Goal: Transaction & Acquisition: Purchase product/service

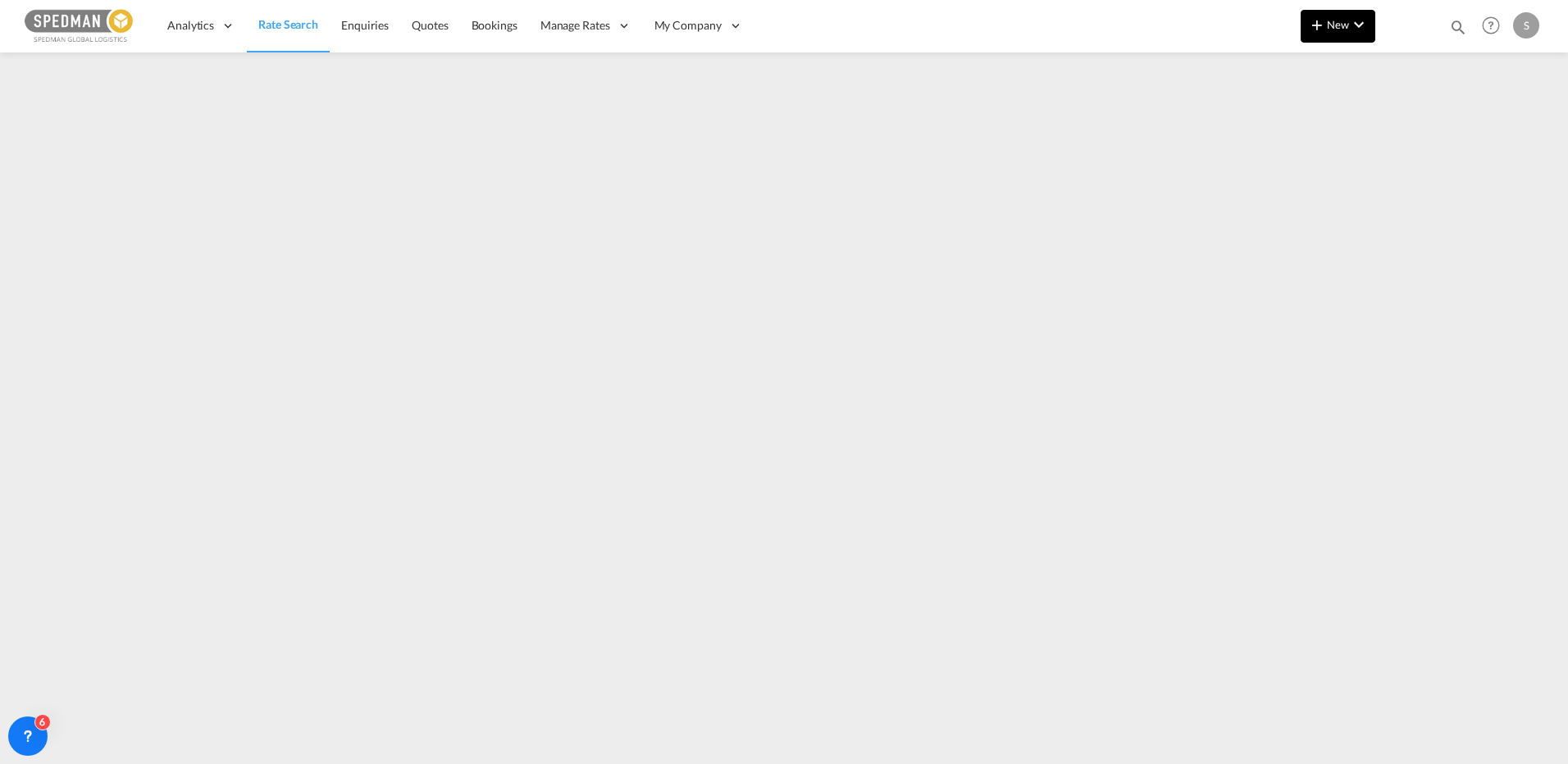
click at [1324, 36] on button "New" at bounding box center [1338, 26] width 75 height 33
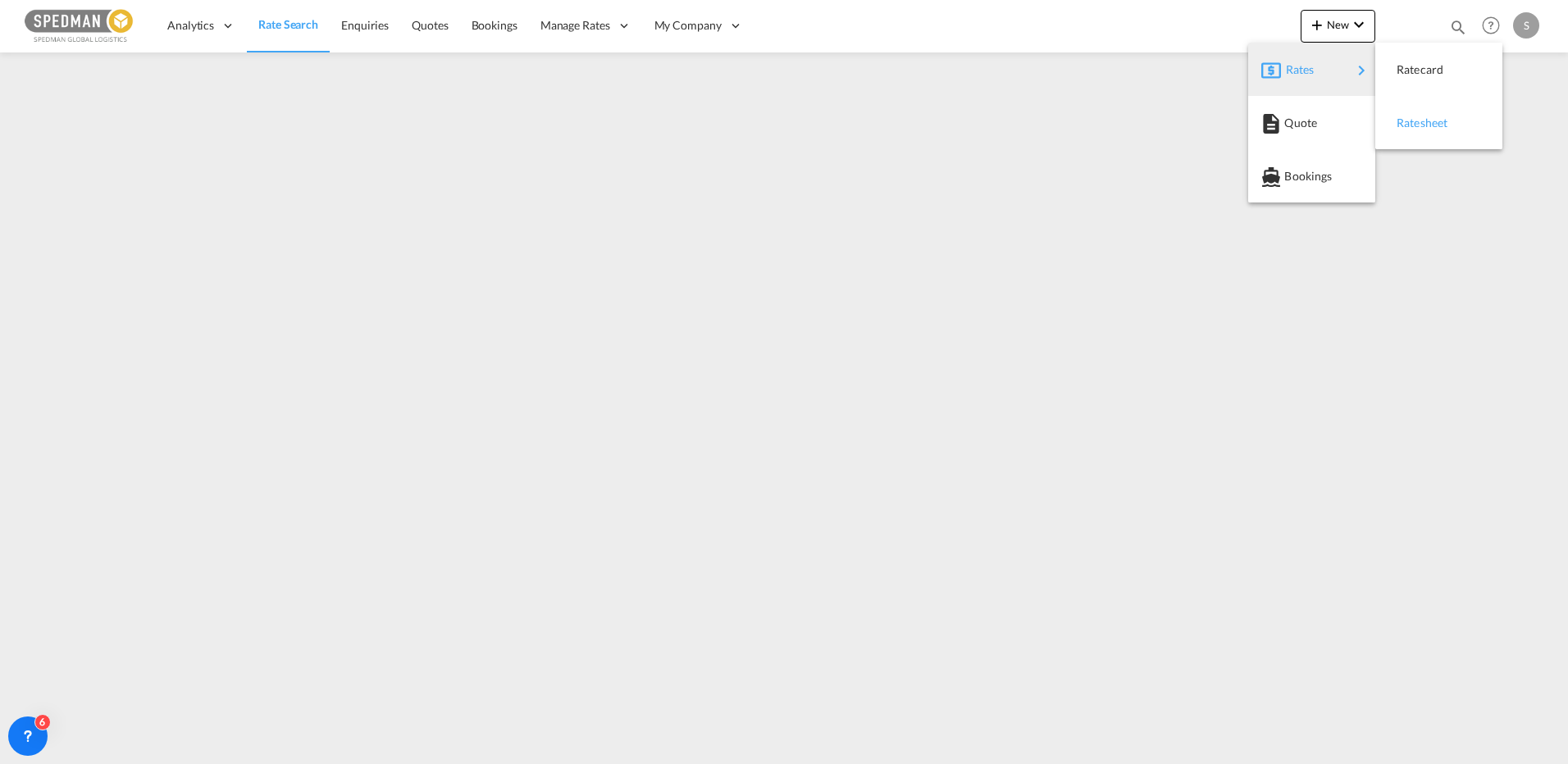
click at [1415, 128] on span "Ratesheet" at bounding box center [1405, 123] width 18 height 33
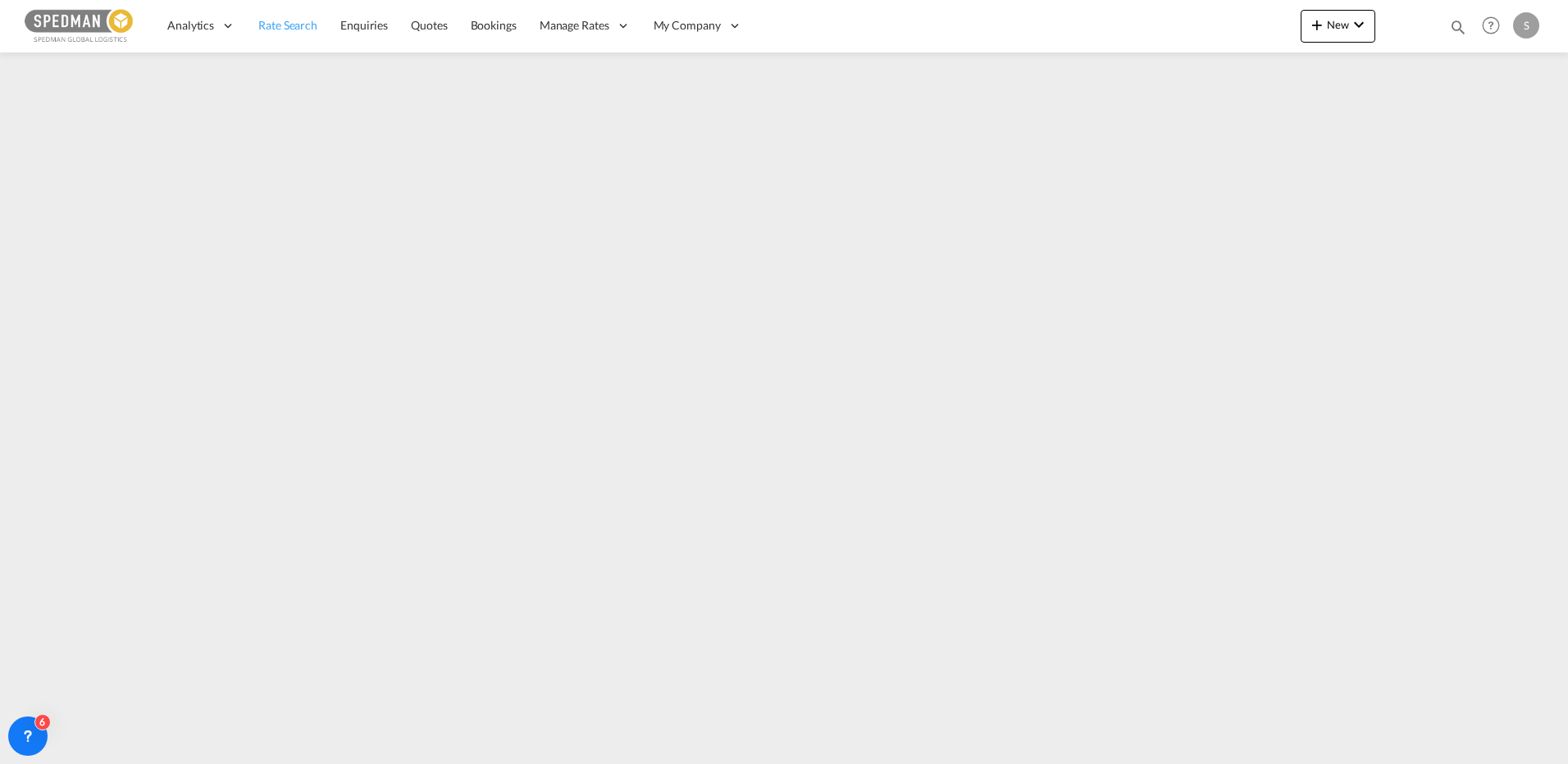
click at [295, 26] on span "Rate Search" at bounding box center [288, 25] width 59 height 14
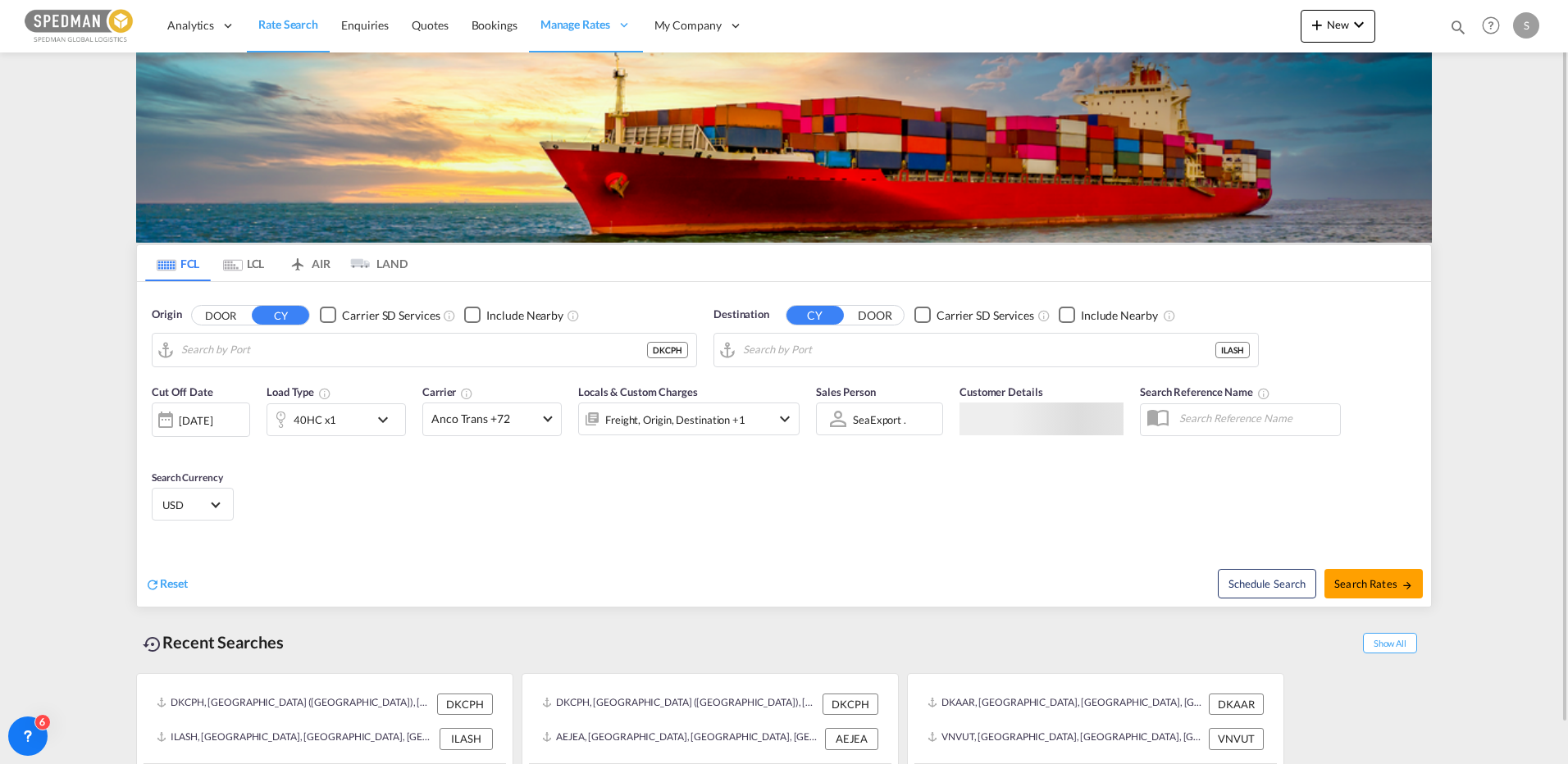
type input "[GEOGRAPHIC_DATA] ([GEOGRAPHIC_DATA]), DKCPH"
type input "Ashdod, ILASH"
click at [318, 347] on input "[GEOGRAPHIC_DATA] ([GEOGRAPHIC_DATA]), DKCPH" at bounding box center [434, 350] width 507 height 25
click at [455, 351] on input "[GEOGRAPHIC_DATA] ([GEOGRAPHIC_DATA]), DKCPH" at bounding box center [434, 350] width 507 height 25
click at [376, 342] on input "[GEOGRAPHIC_DATA] ([GEOGRAPHIC_DATA]), DKCPH" at bounding box center [434, 350] width 507 height 25
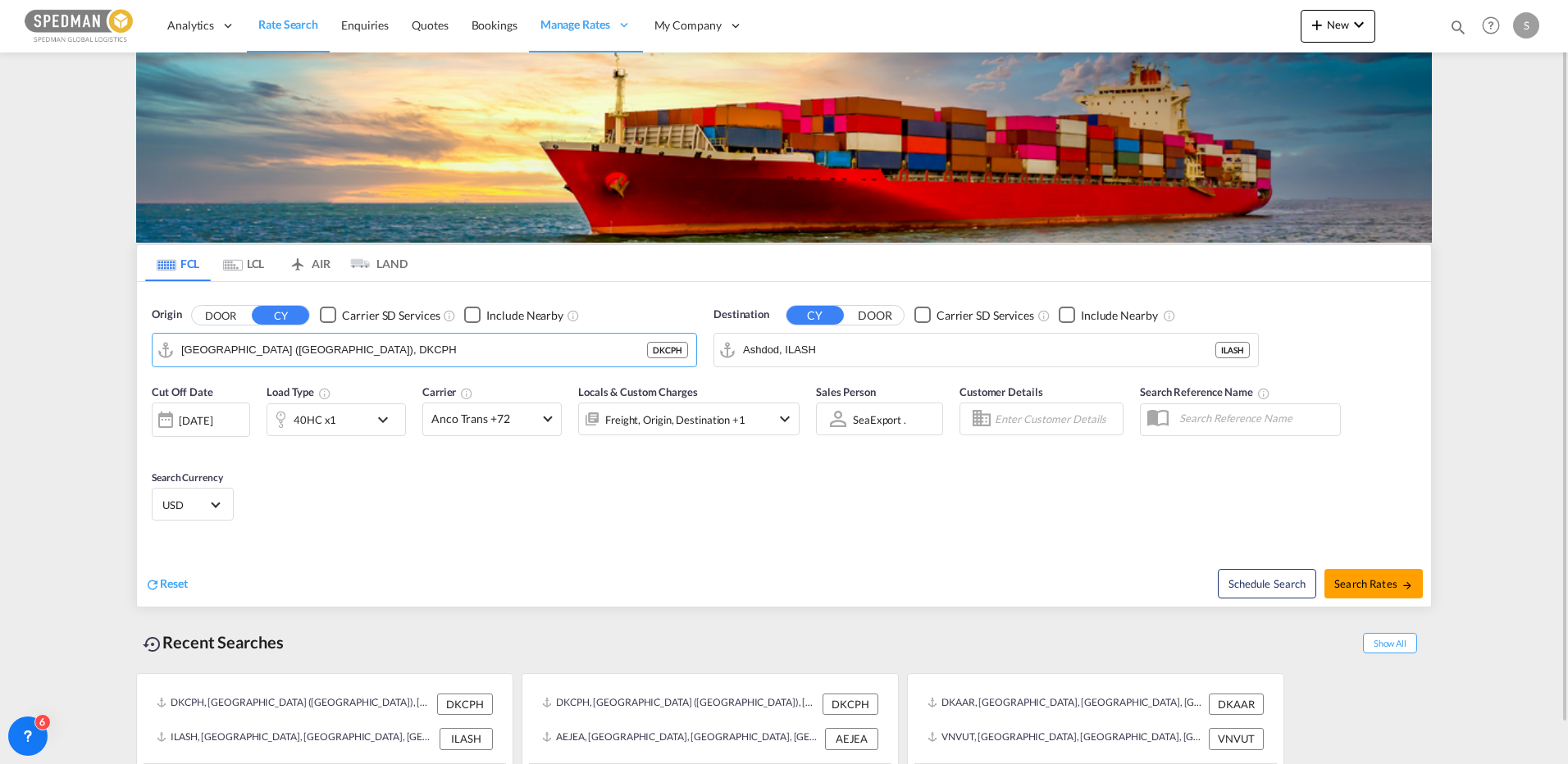
drag, startPoint x: 401, startPoint y: 361, endPoint x: 12, endPoint y: 361, distance: 389.0
click at [12, 361] on md-content "Analytics Reports Dashboard Rate Search Enquiries Quotes Bookings" at bounding box center [784, 382] width 1568 height 764
click at [405, 337] on input "[GEOGRAPHIC_DATA] ([GEOGRAPHIC_DATA]), DKCPH" at bounding box center [434, 350] width 507 height 25
drag, startPoint x: 377, startPoint y: 349, endPoint x: -27, endPoint y: 340, distance: 404.1
click at [0, 340] on html "Analytics Reports Dashboard Rate Search Enquiries Quotes" at bounding box center [784, 382] width 1568 height 764
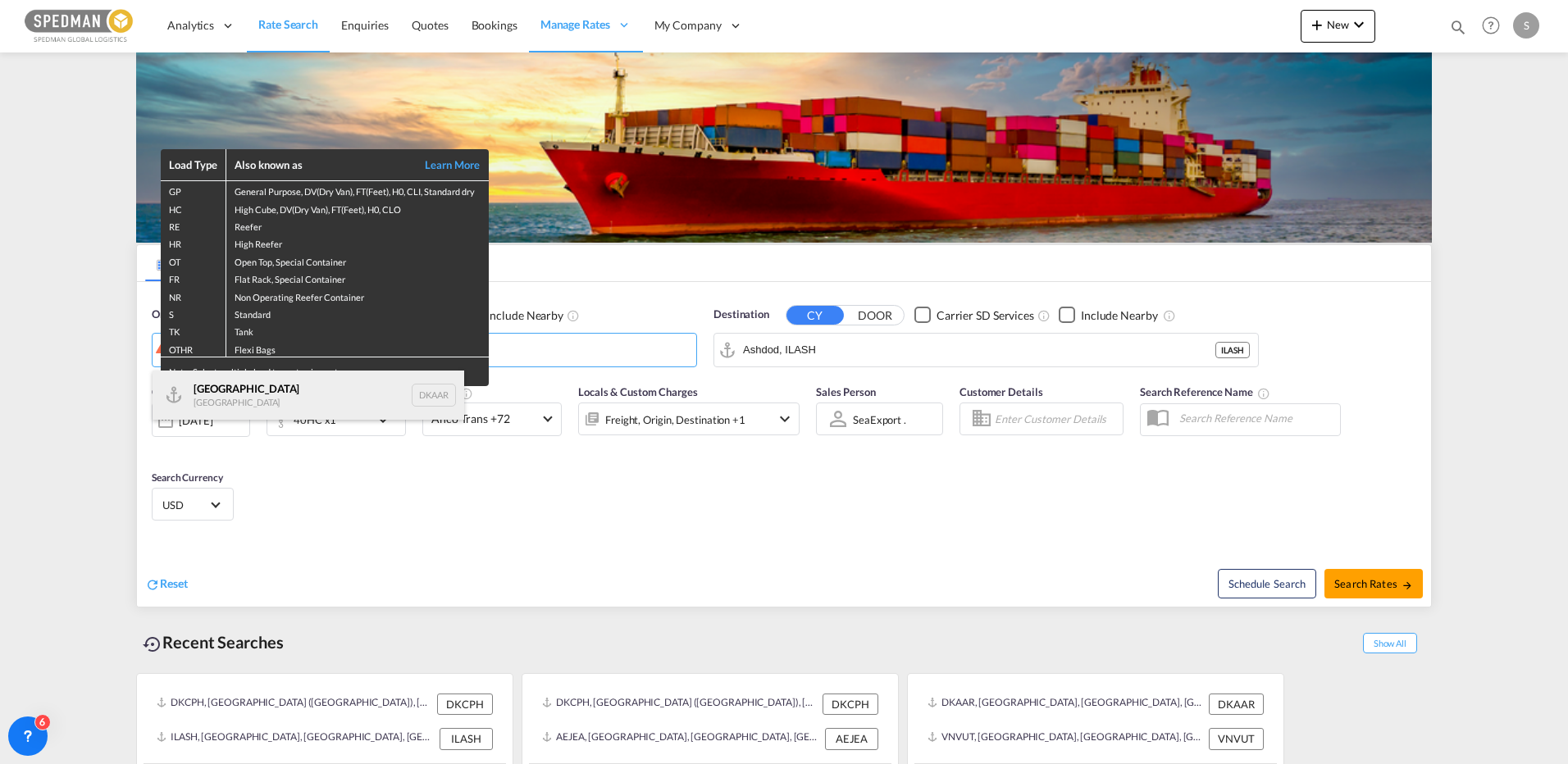
click at [198, 397] on div "Aarhus [GEOGRAPHIC_DATA] DKAAR" at bounding box center [308, 395] width 312 height 49
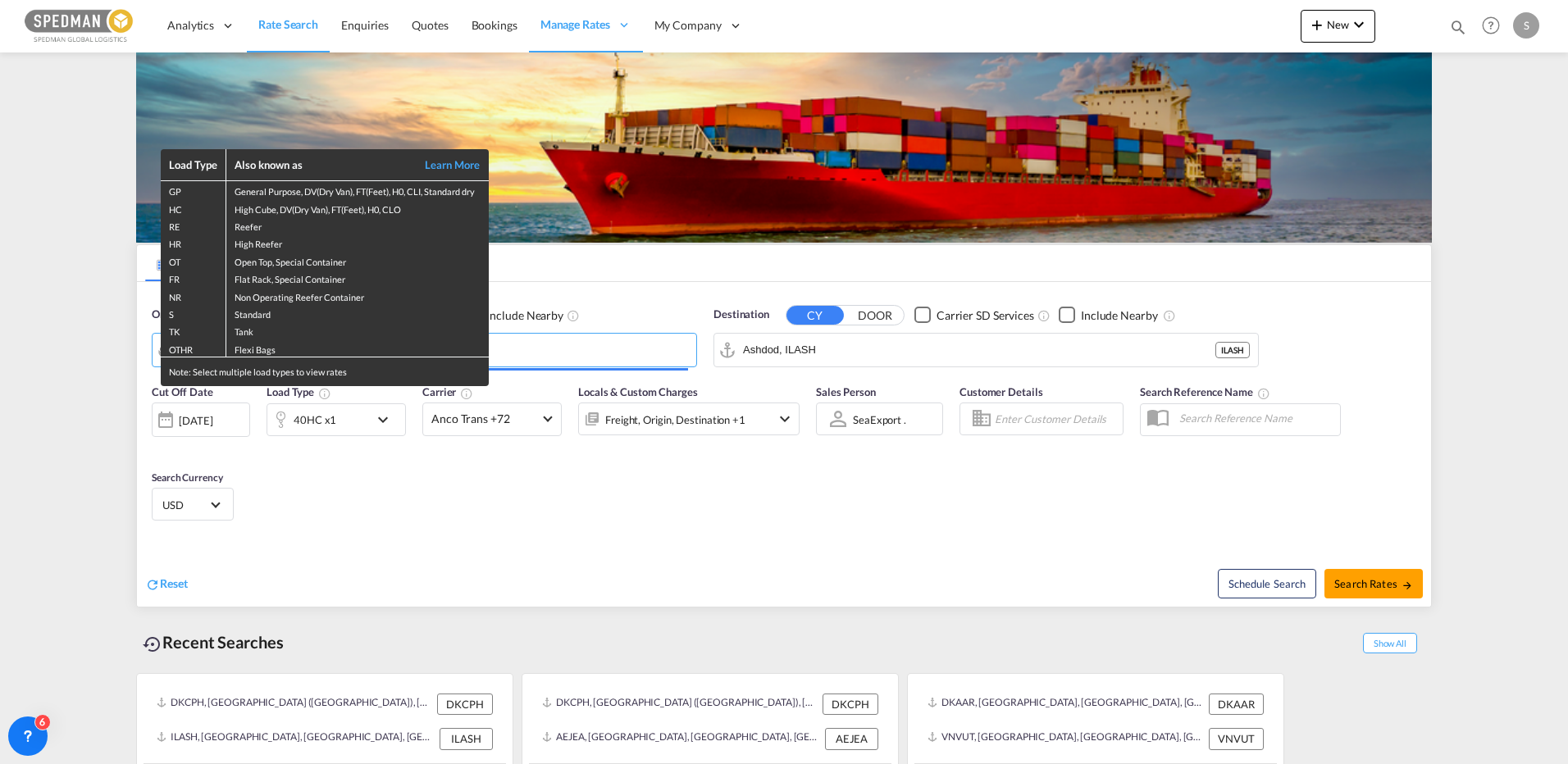
type input "[GEOGRAPHIC_DATA], [GEOGRAPHIC_DATA]"
click at [837, 349] on div "Load Type Also known as Learn More GP General Purpose, DV(Dry Van), FT(Feet), H…" at bounding box center [784, 382] width 1568 height 764
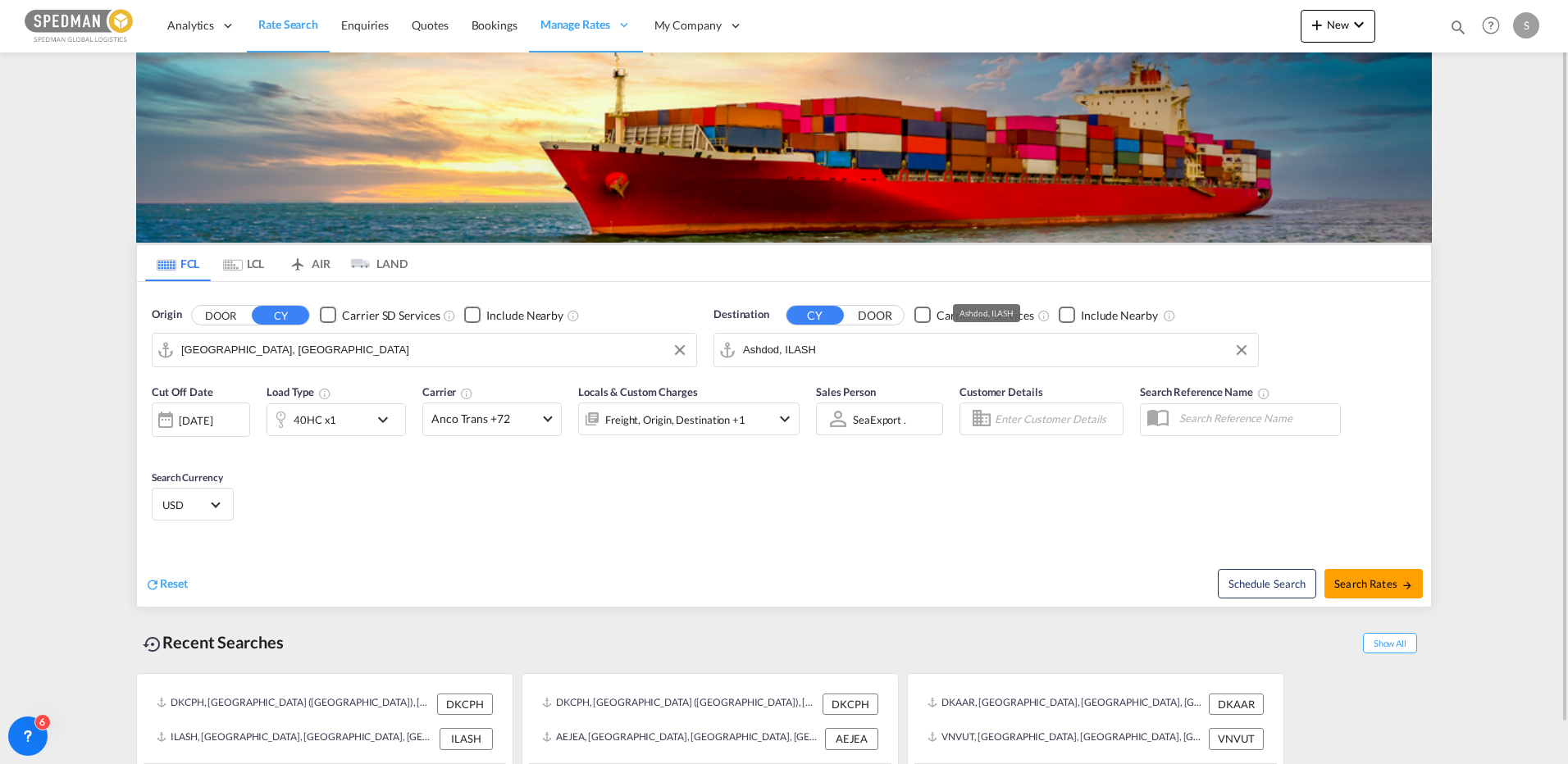
click at [866, 354] on input "Ashdod, ILASH" at bounding box center [996, 350] width 507 height 25
click at [790, 389] on div "Istanb ul Turkey TRIST" at bounding box center [870, 395] width 312 height 49
type input "[GEOGRAPHIC_DATA], TRIST"
click at [1368, 580] on span "Search Rates" at bounding box center [1373, 584] width 79 height 13
type input "DKAAR to TRIST / [DATE]"
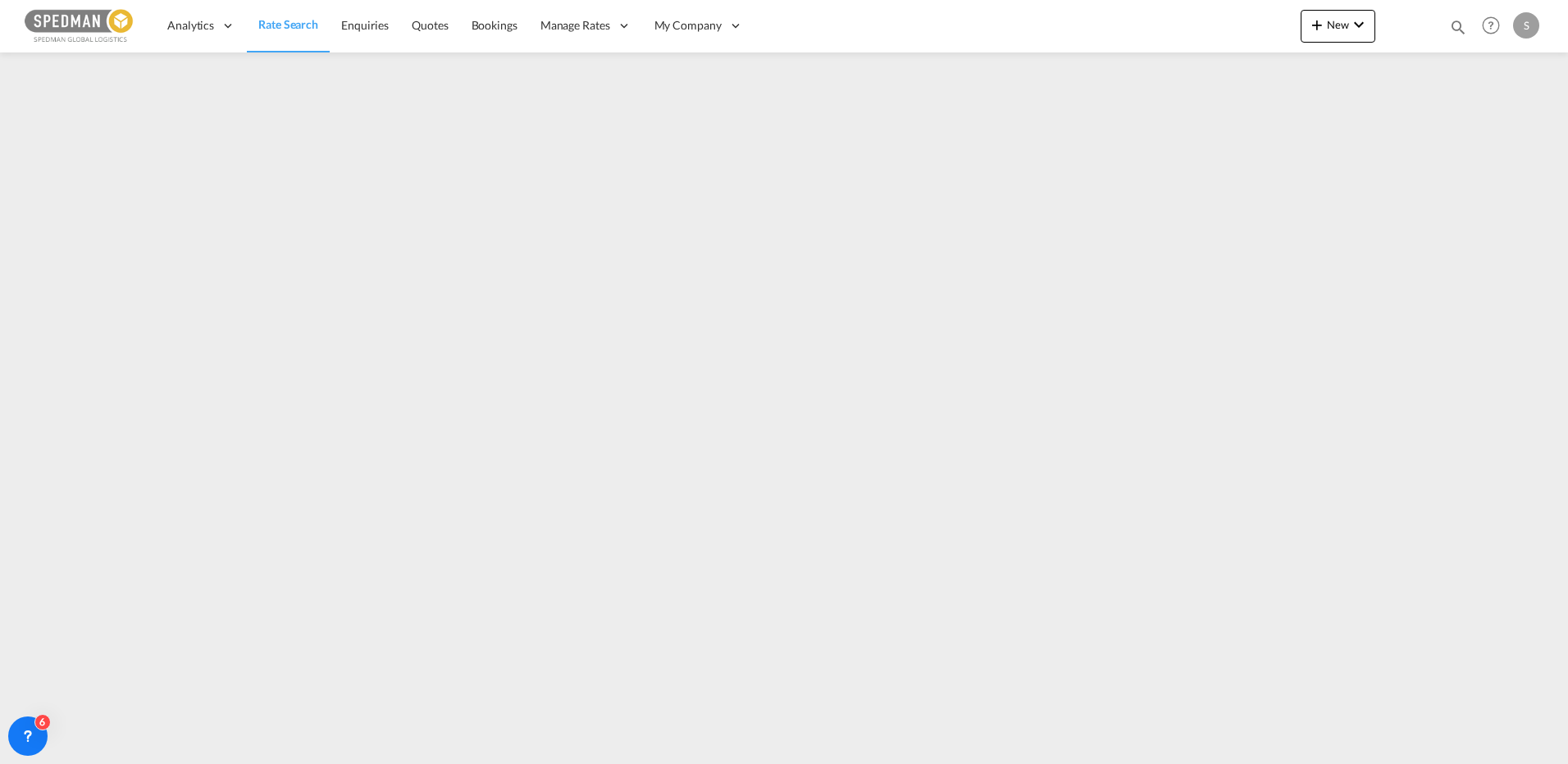
drag, startPoint x: 148, startPoint y: 755, endPoint x: 145, endPoint y: 763, distance: 8.5
click at [147, 758] on md-content "Analytics Reports Dashboard Rate Search Enquiries Quotes Bookings" at bounding box center [784, 382] width 1568 height 764
click at [1346, 19] on span "New" at bounding box center [1338, 25] width 61 height 13
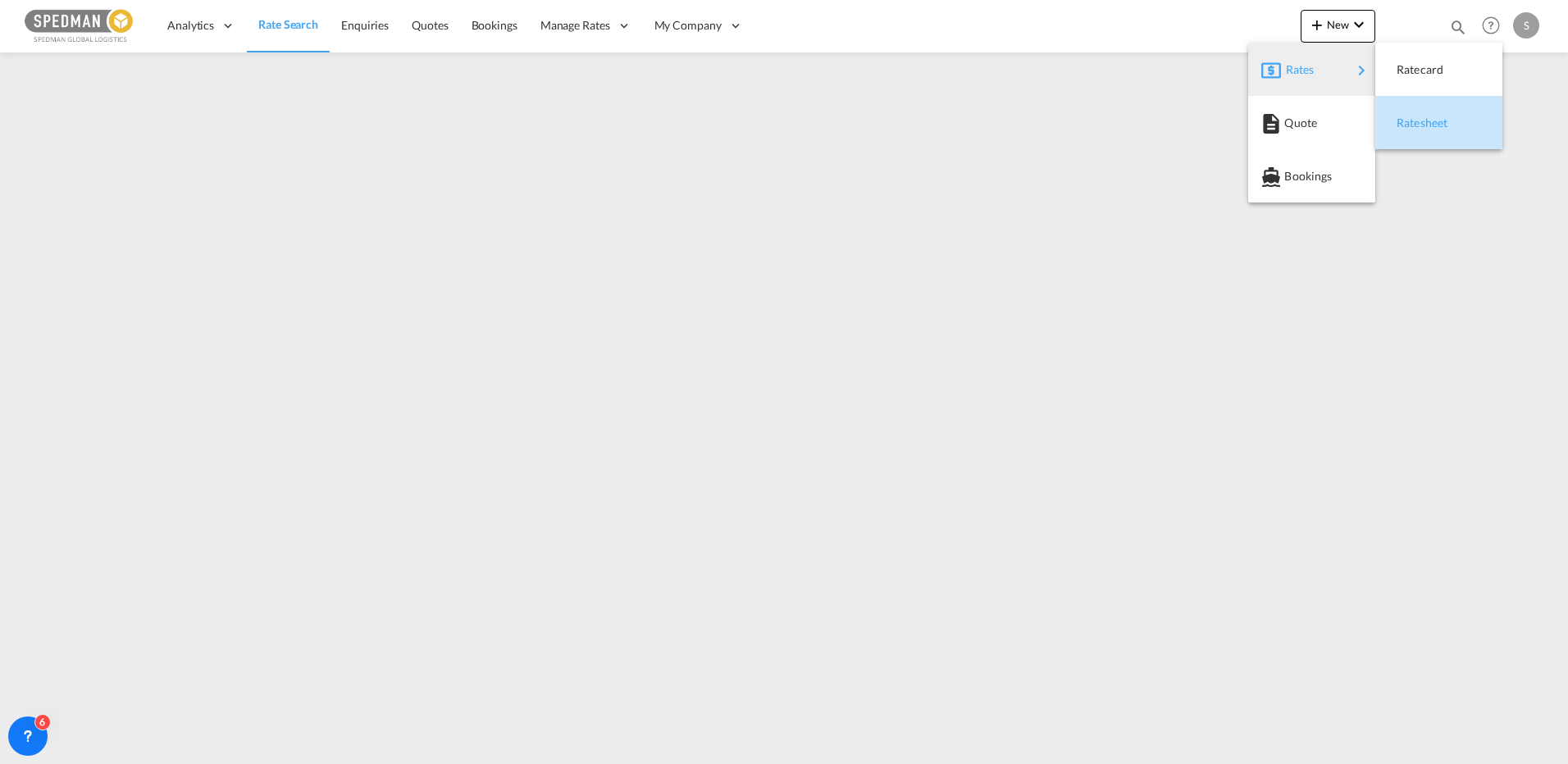
click at [1408, 117] on span "Ratesheet" at bounding box center [1405, 123] width 18 height 33
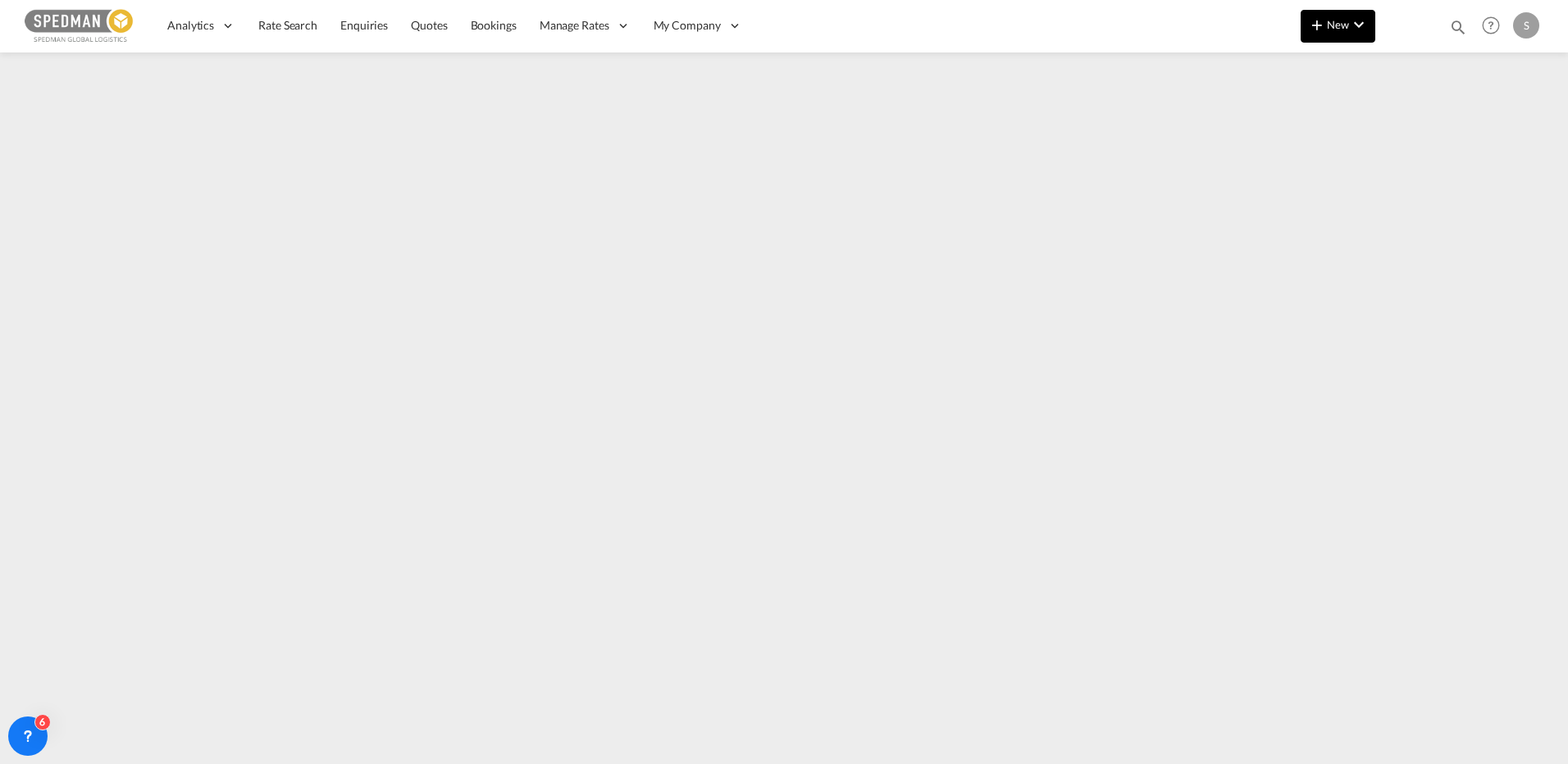
click at [1326, 23] on md-icon "icon-plus 400-fg" at bounding box center [1317, 24] width 20 height 20
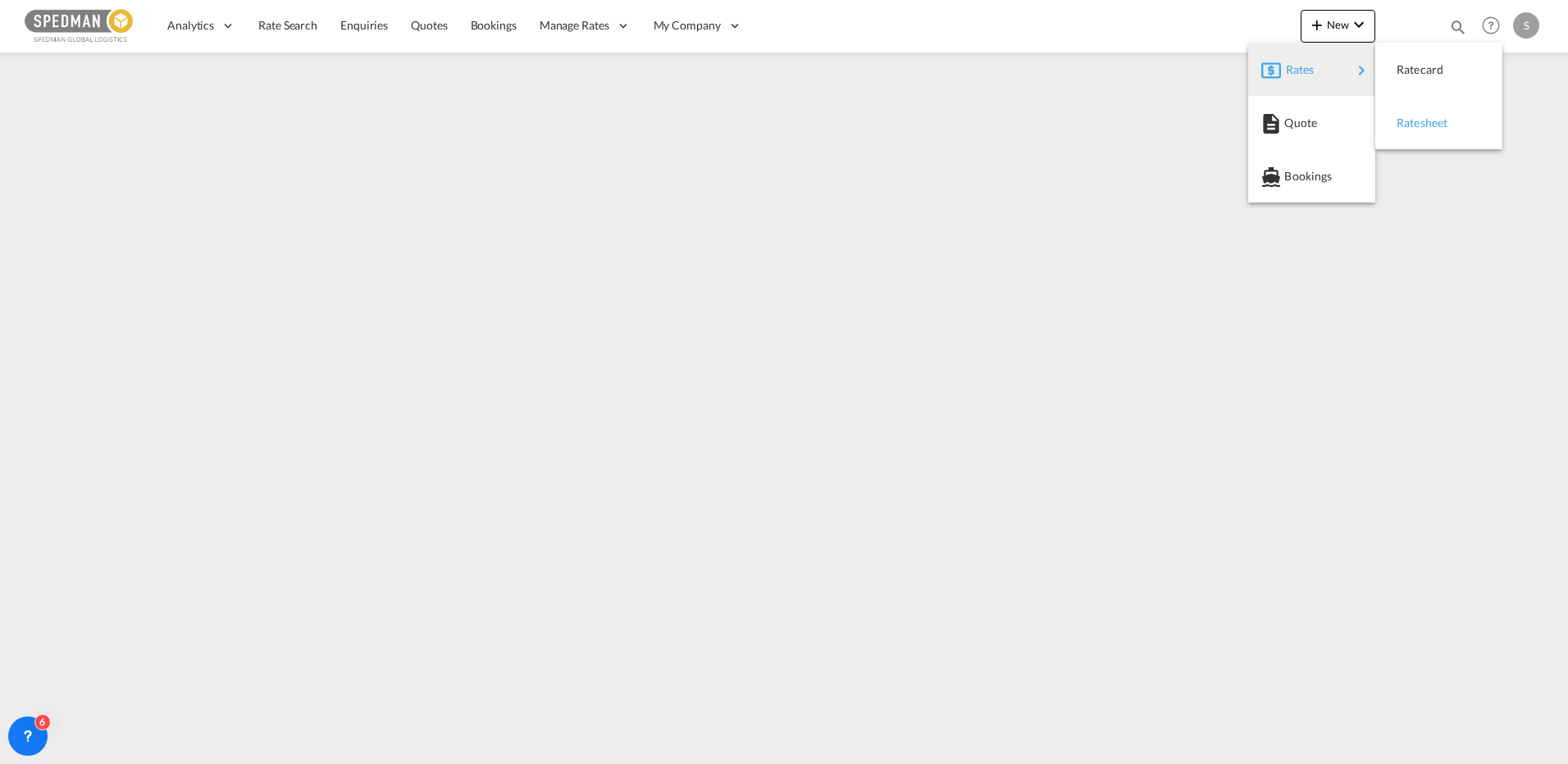
click at [1429, 133] on div "Ratesheet" at bounding box center [1426, 123] width 60 height 41
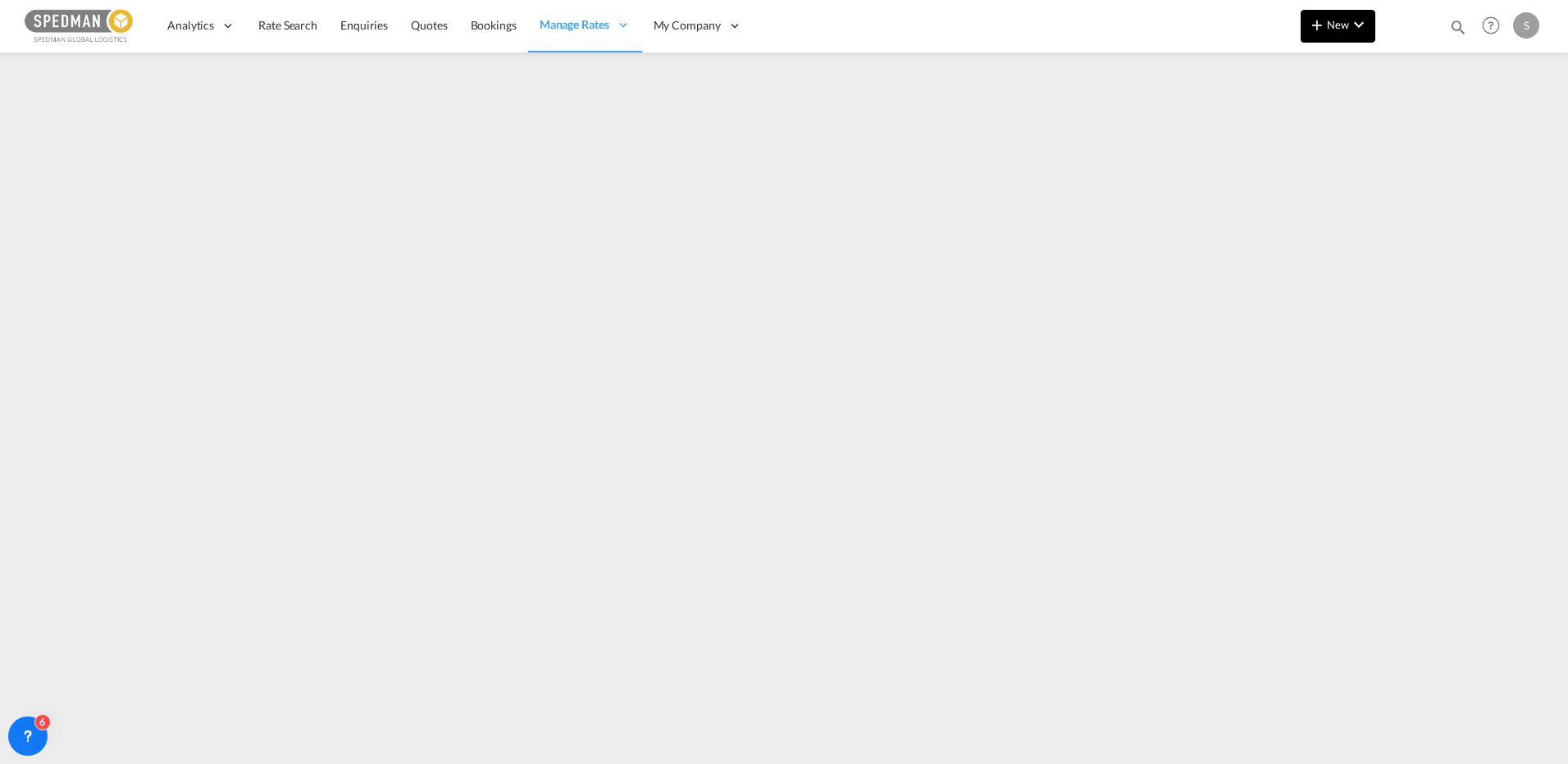
click at [1326, 21] on md-icon "icon-plus 400-fg" at bounding box center [1317, 24] width 20 height 20
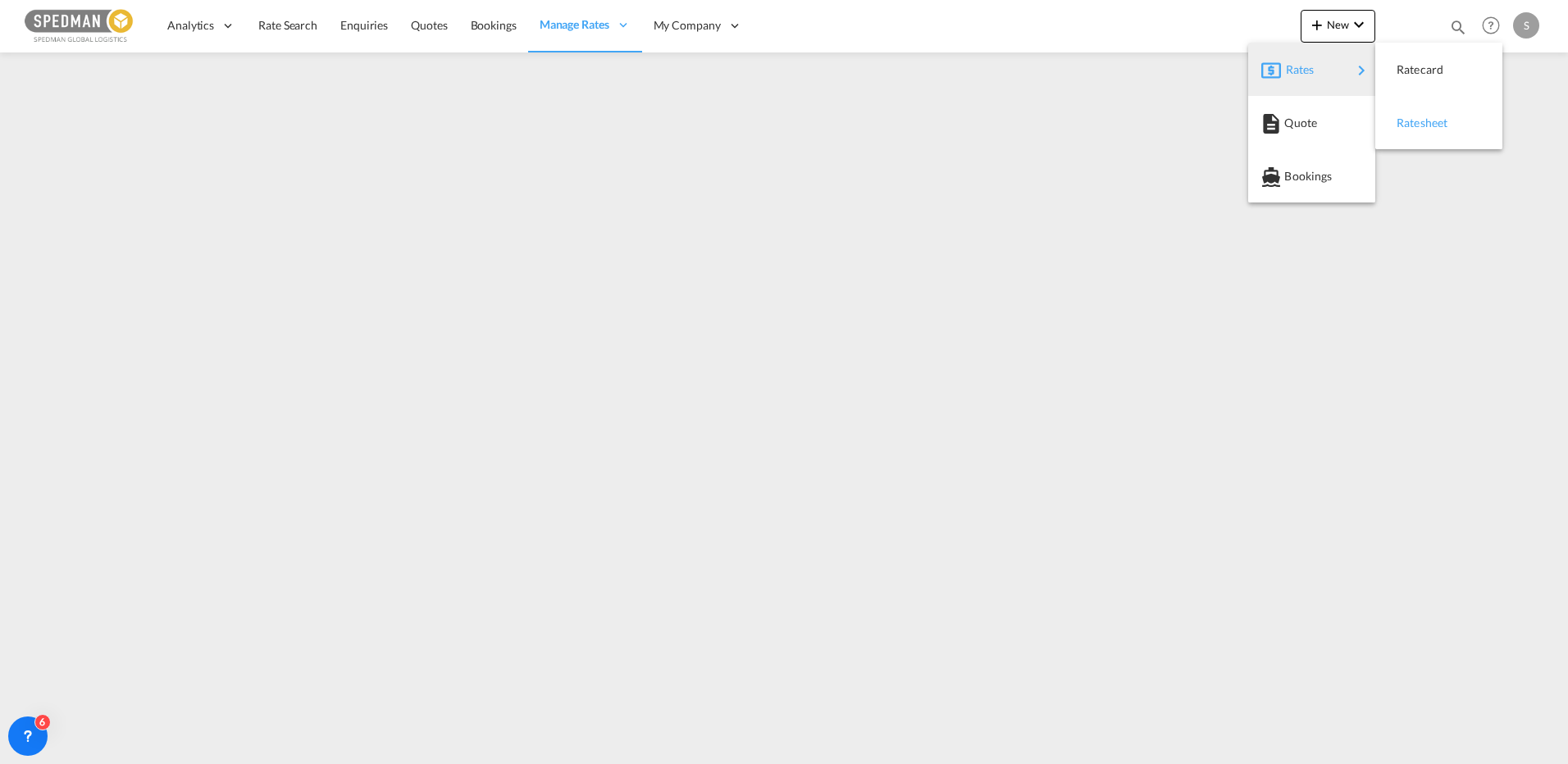
click at [1405, 112] on span "Ratesheet" at bounding box center [1405, 123] width 18 height 33
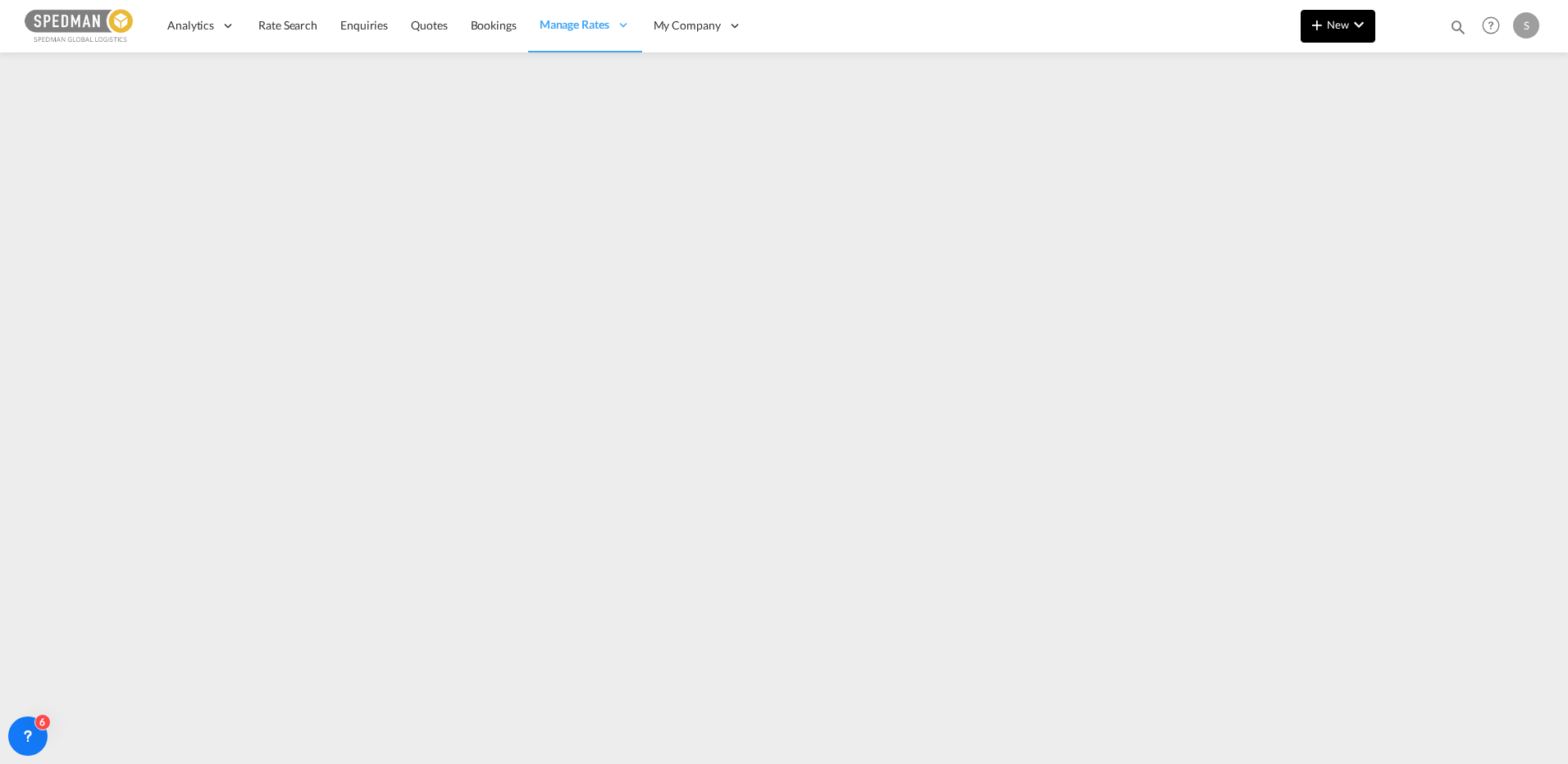
click at [1328, 26] on span "New" at bounding box center [1338, 25] width 61 height 13
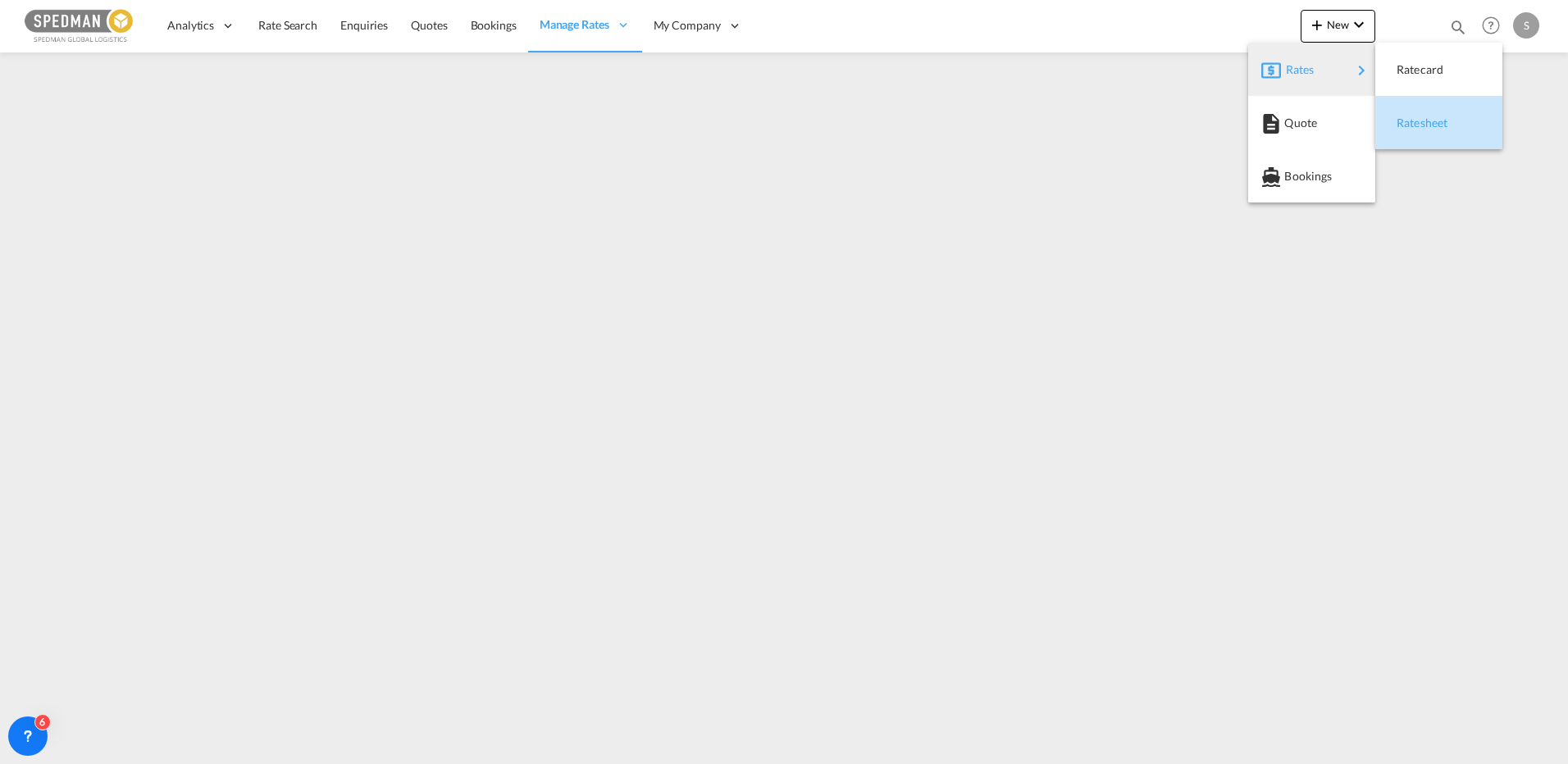
click at [1407, 127] on span "Ratesheet" at bounding box center [1405, 123] width 18 height 33
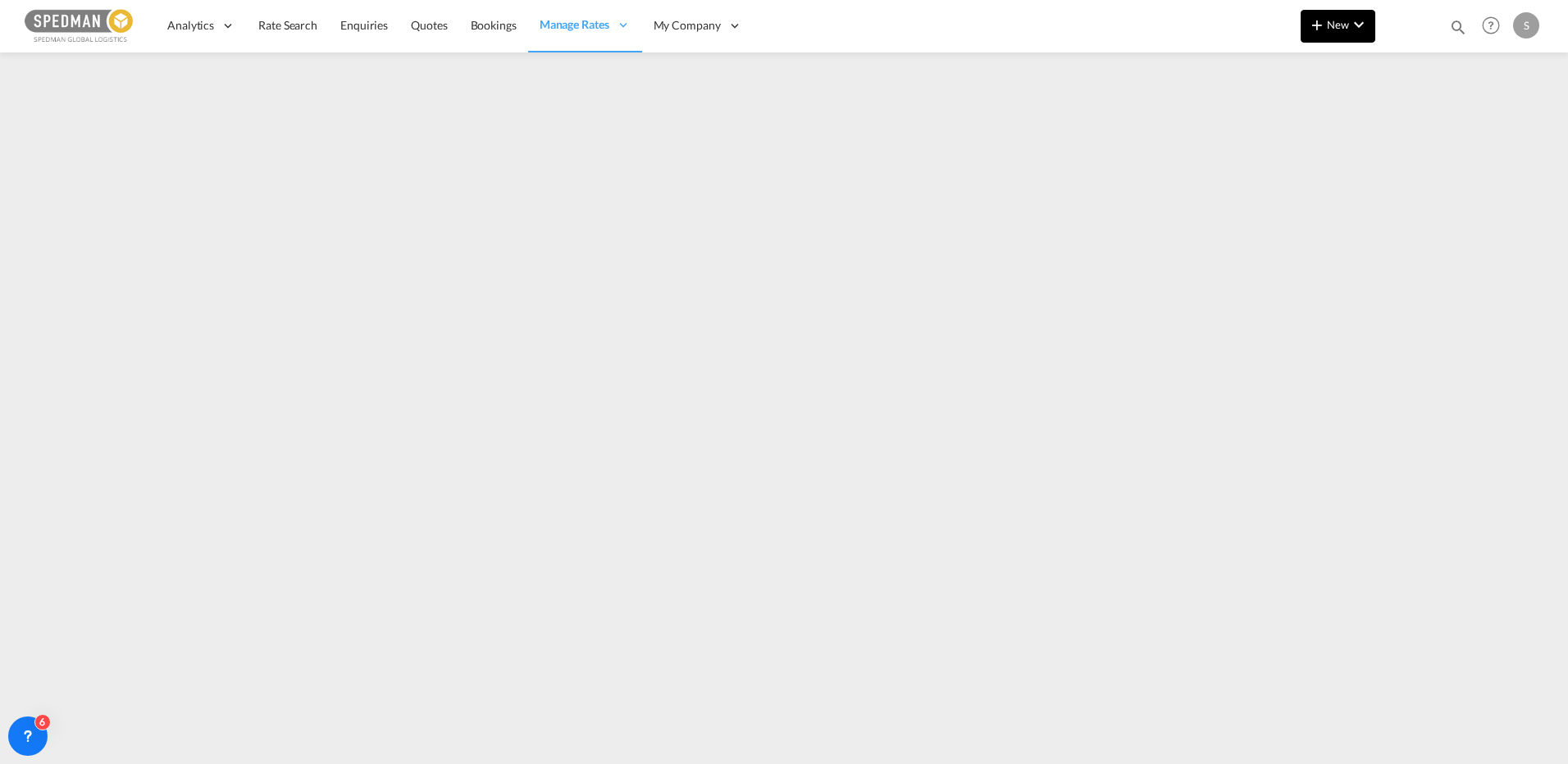
click at [1363, 36] on button "New" at bounding box center [1338, 26] width 75 height 33
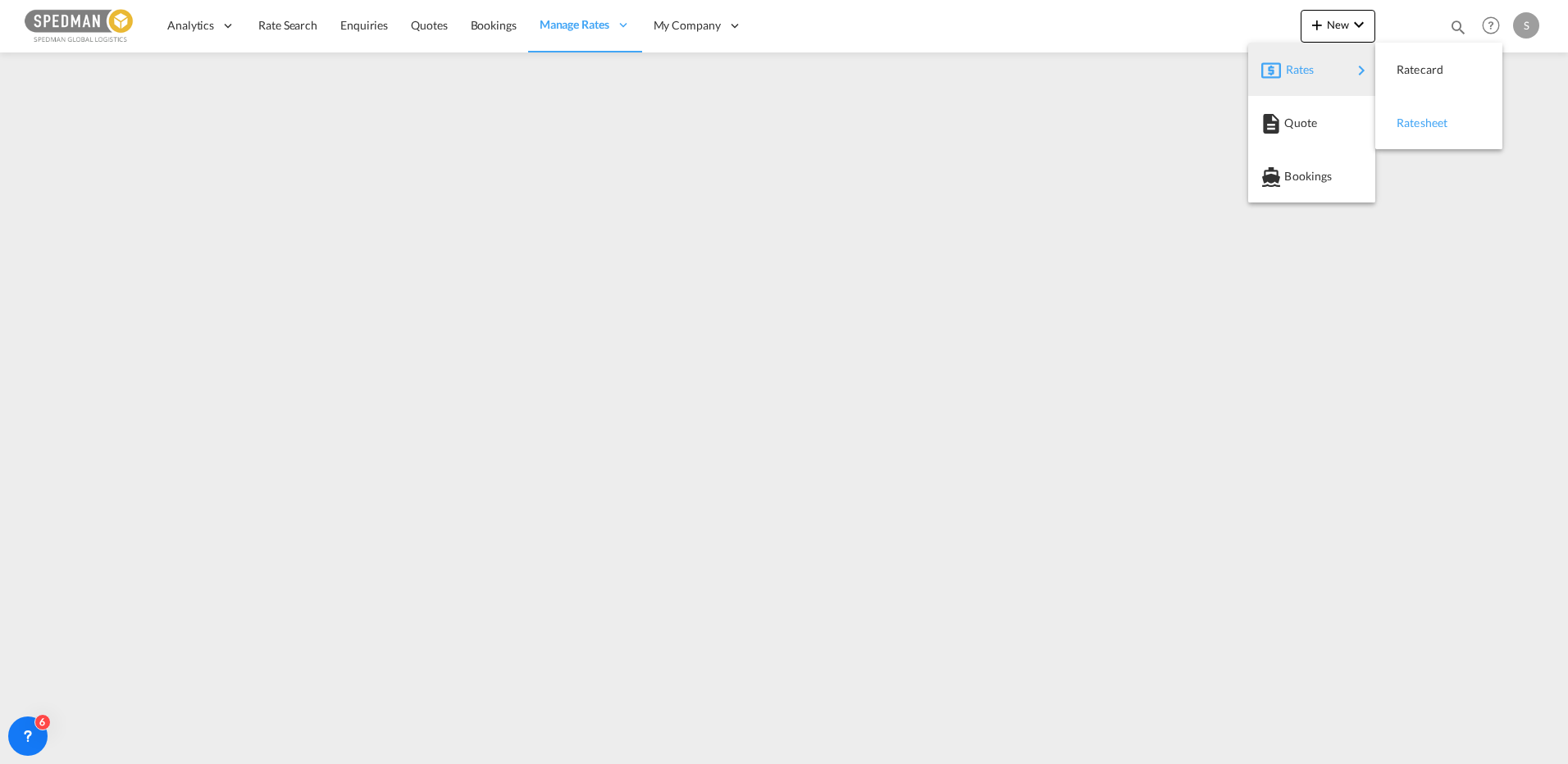
click at [1399, 132] on span "Ratesheet" at bounding box center [1405, 123] width 18 height 33
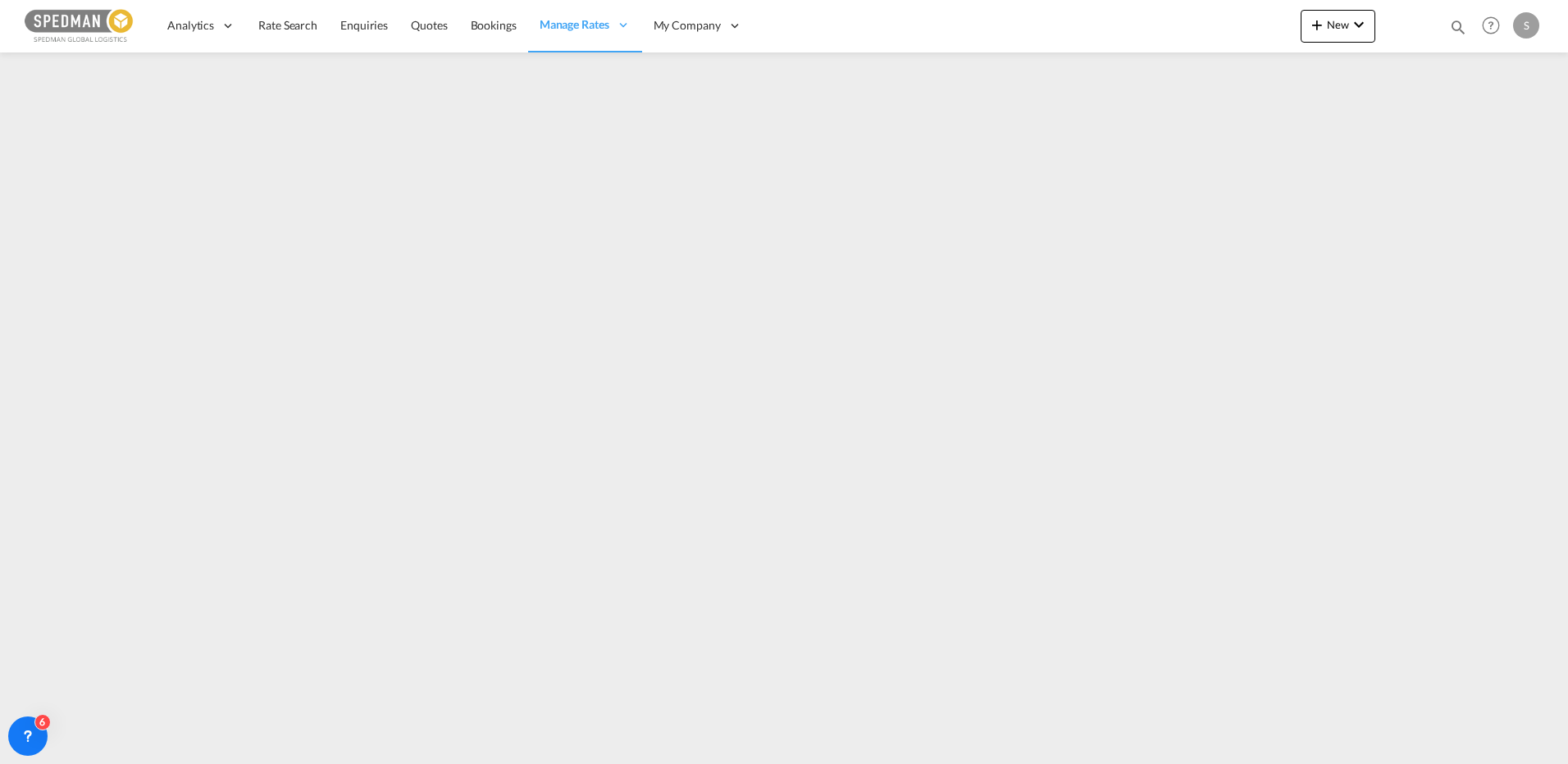
drag, startPoint x: 286, startPoint y: 22, endPoint x: 9, endPoint y: 3, distance: 277.7
click at [286, 22] on span "Rate Search" at bounding box center [288, 25] width 59 height 14
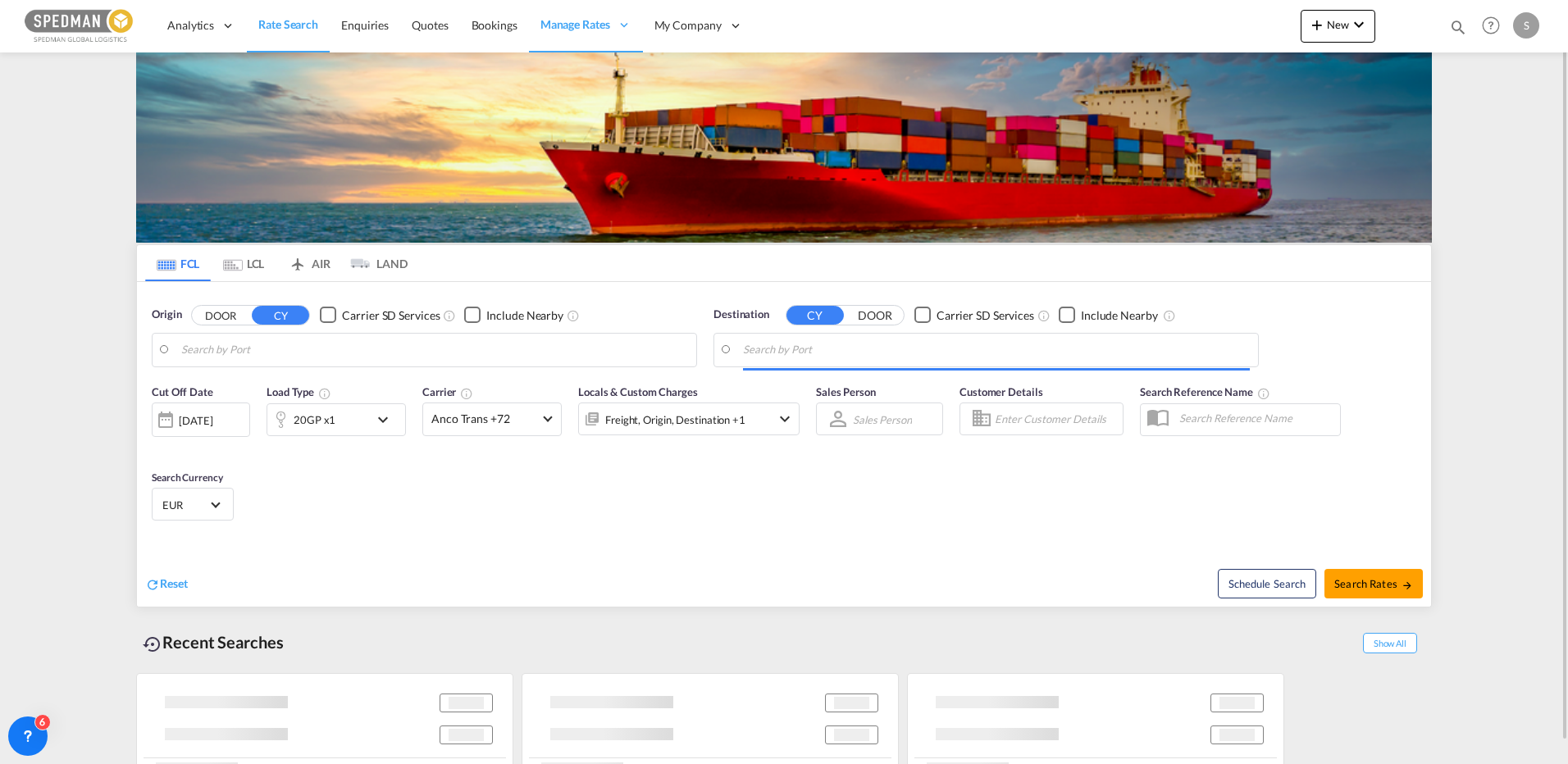
type input "[GEOGRAPHIC_DATA], [GEOGRAPHIC_DATA]"
type input "[GEOGRAPHIC_DATA], TRIST"
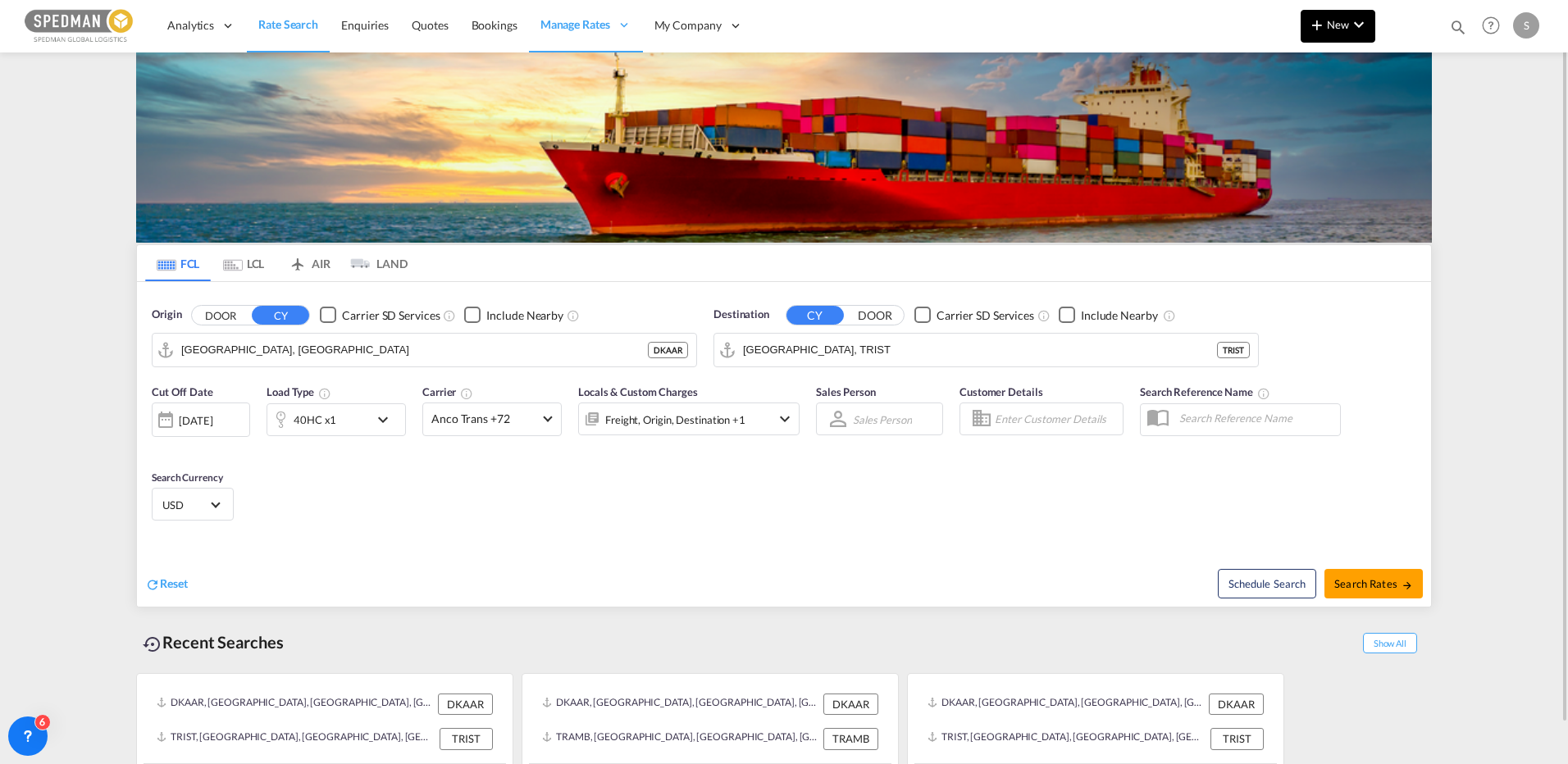
click at [1348, 35] on button "New" at bounding box center [1338, 26] width 75 height 33
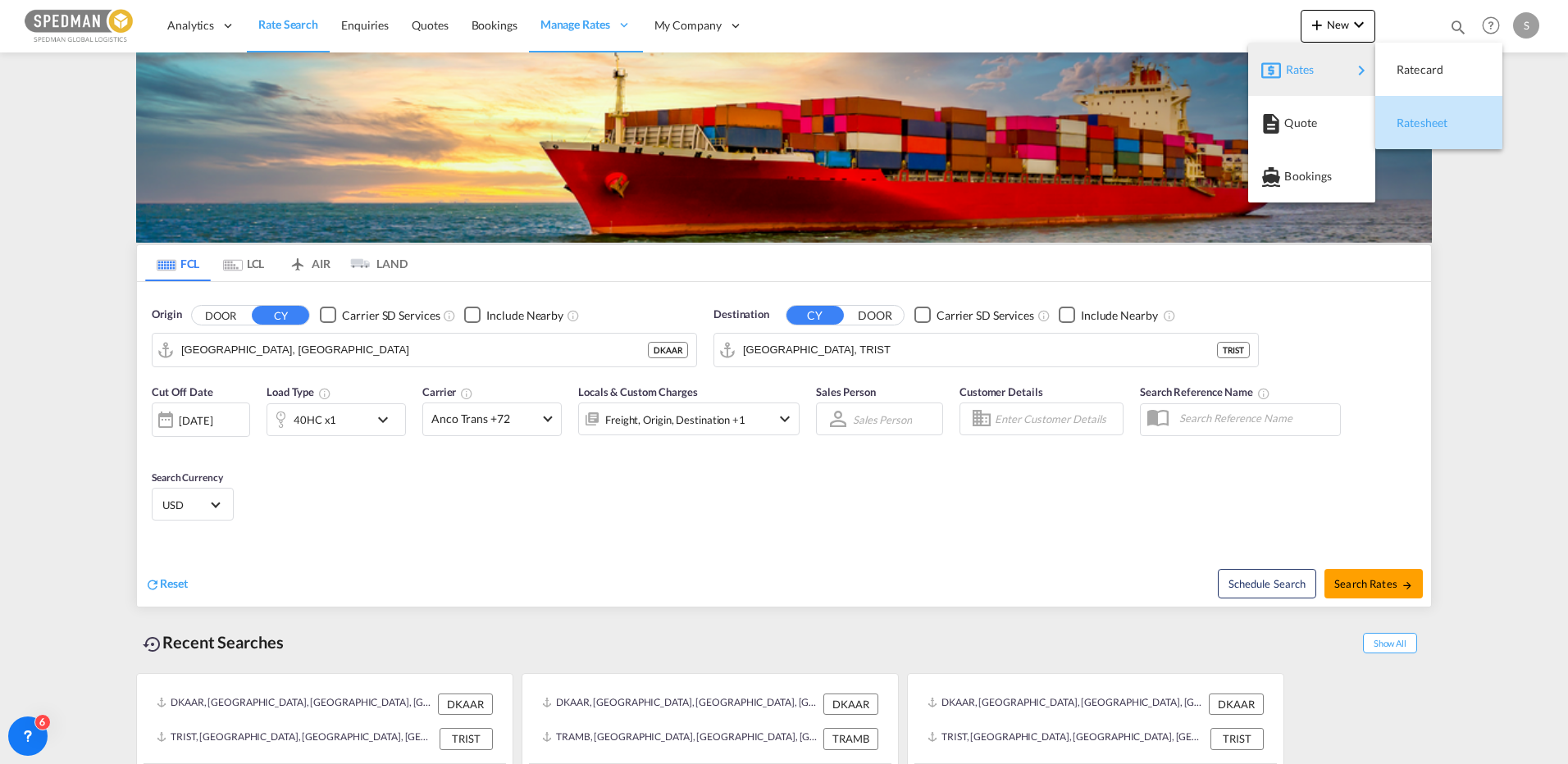
click at [1409, 127] on span "Ratesheet" at bounding box center [1405, 123] width 18 height 33
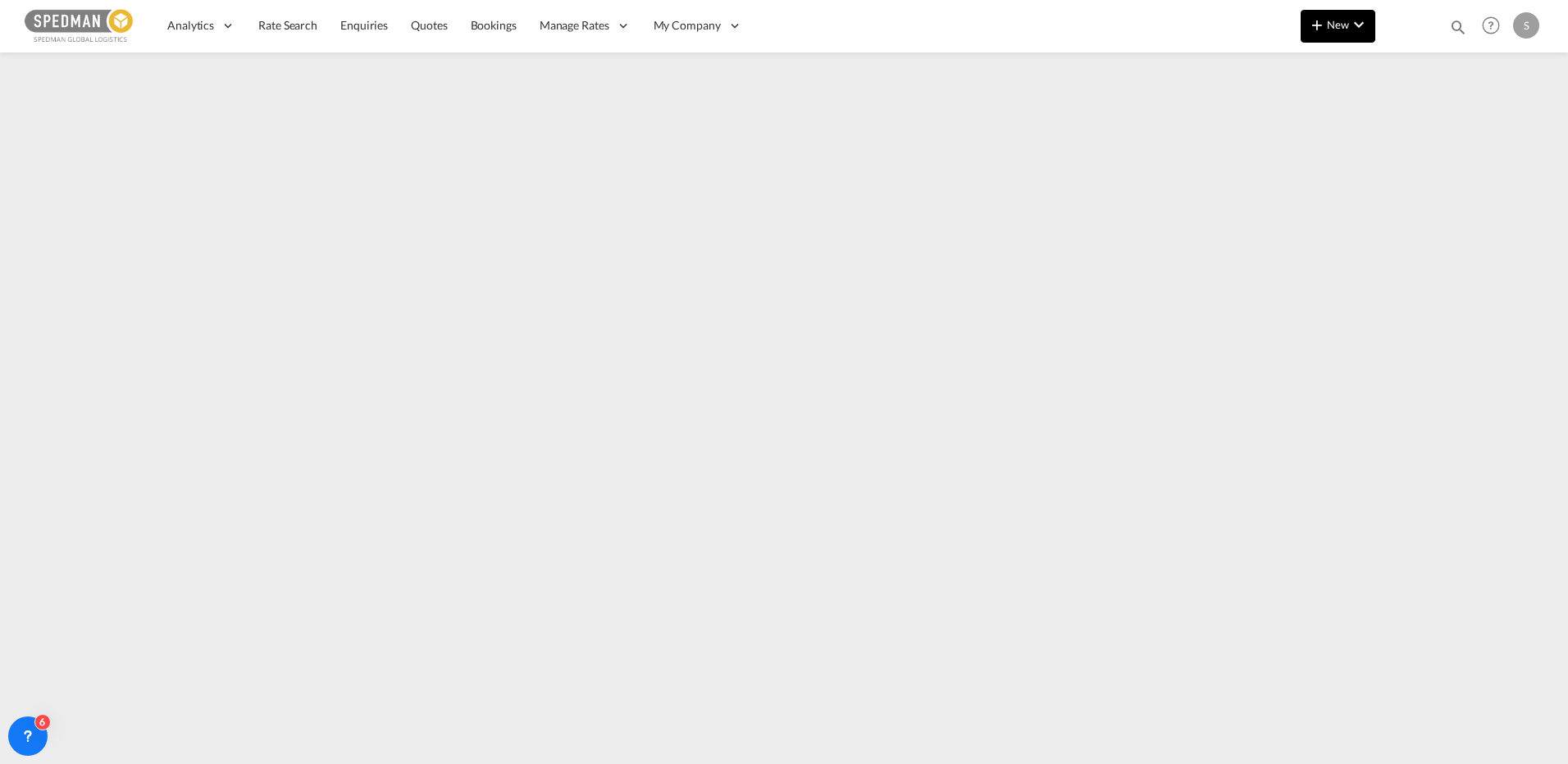
click at [1314, 24] on md-icon "icon-plus 400-fg" at bounding box center [1317, 24] width 20 height 20
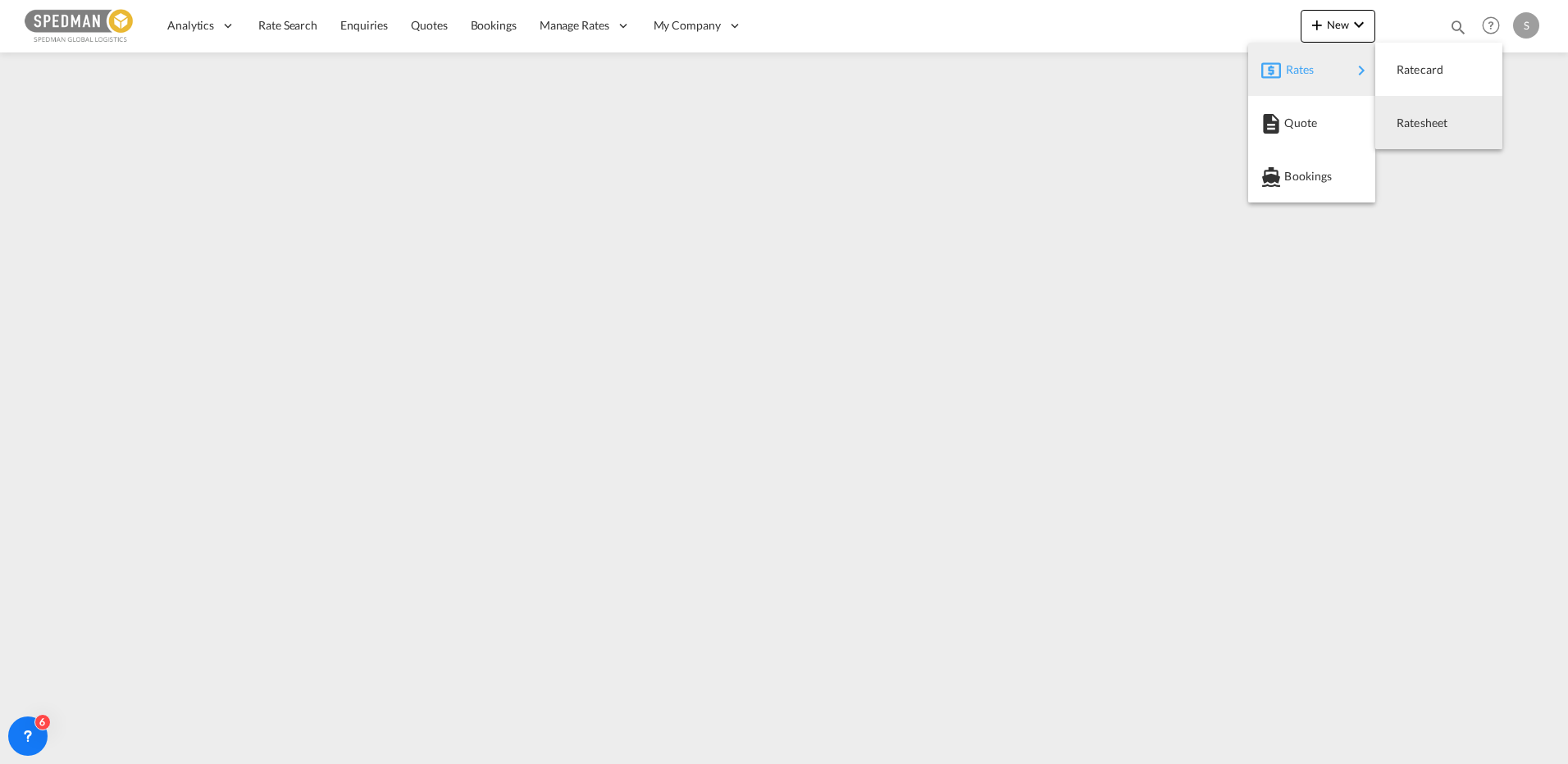
click at [1430, 131] on div "Ratesheet" at bounding box center [1426, 123] width 60 height 41
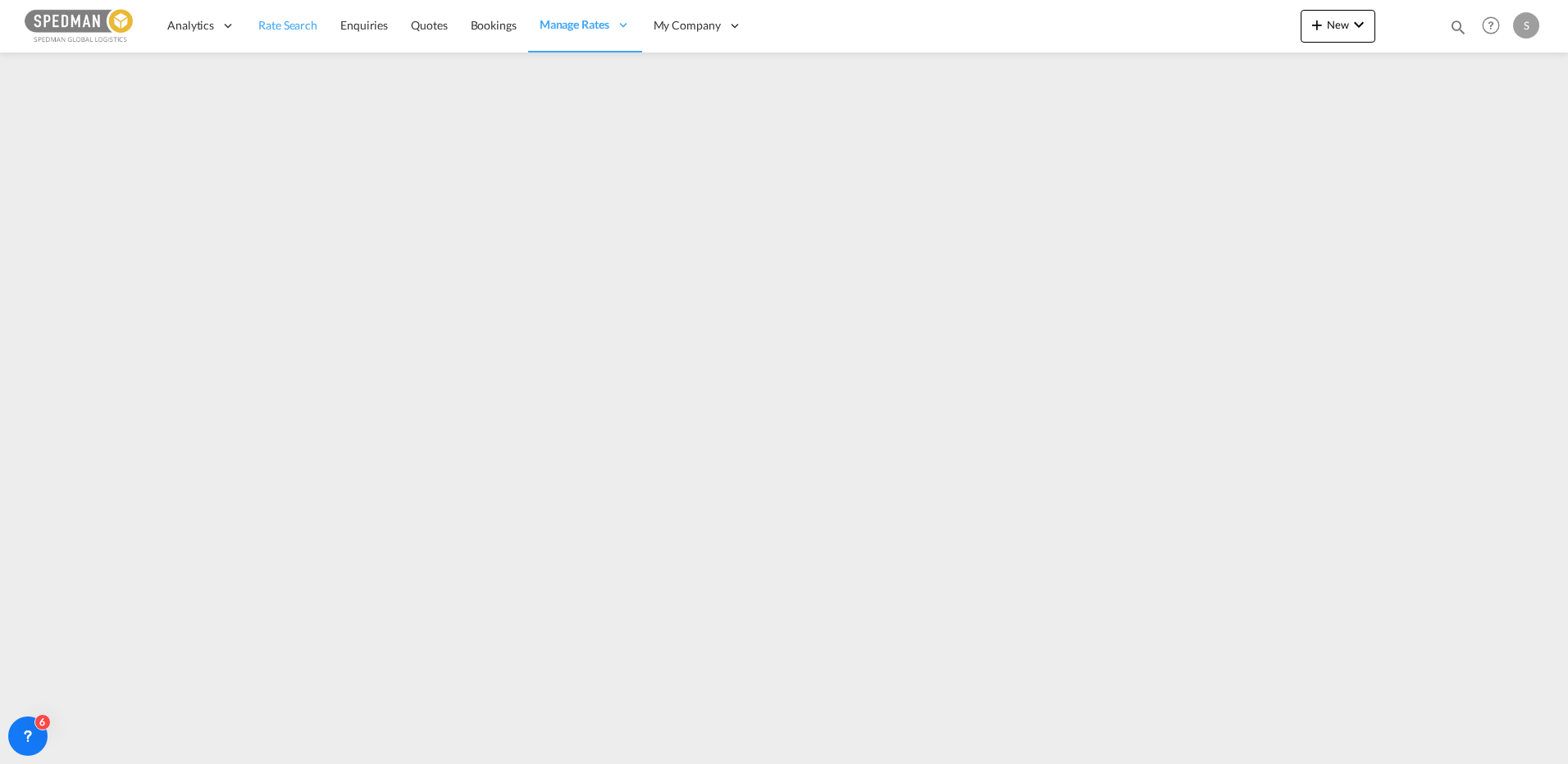
click at [307, 9] on link "Rate Search" at bounding box center [288, 26] width 82 height 54
click at [303, 20] on span "Rate Search" at bounding box center [288, 25] width 59 height 14
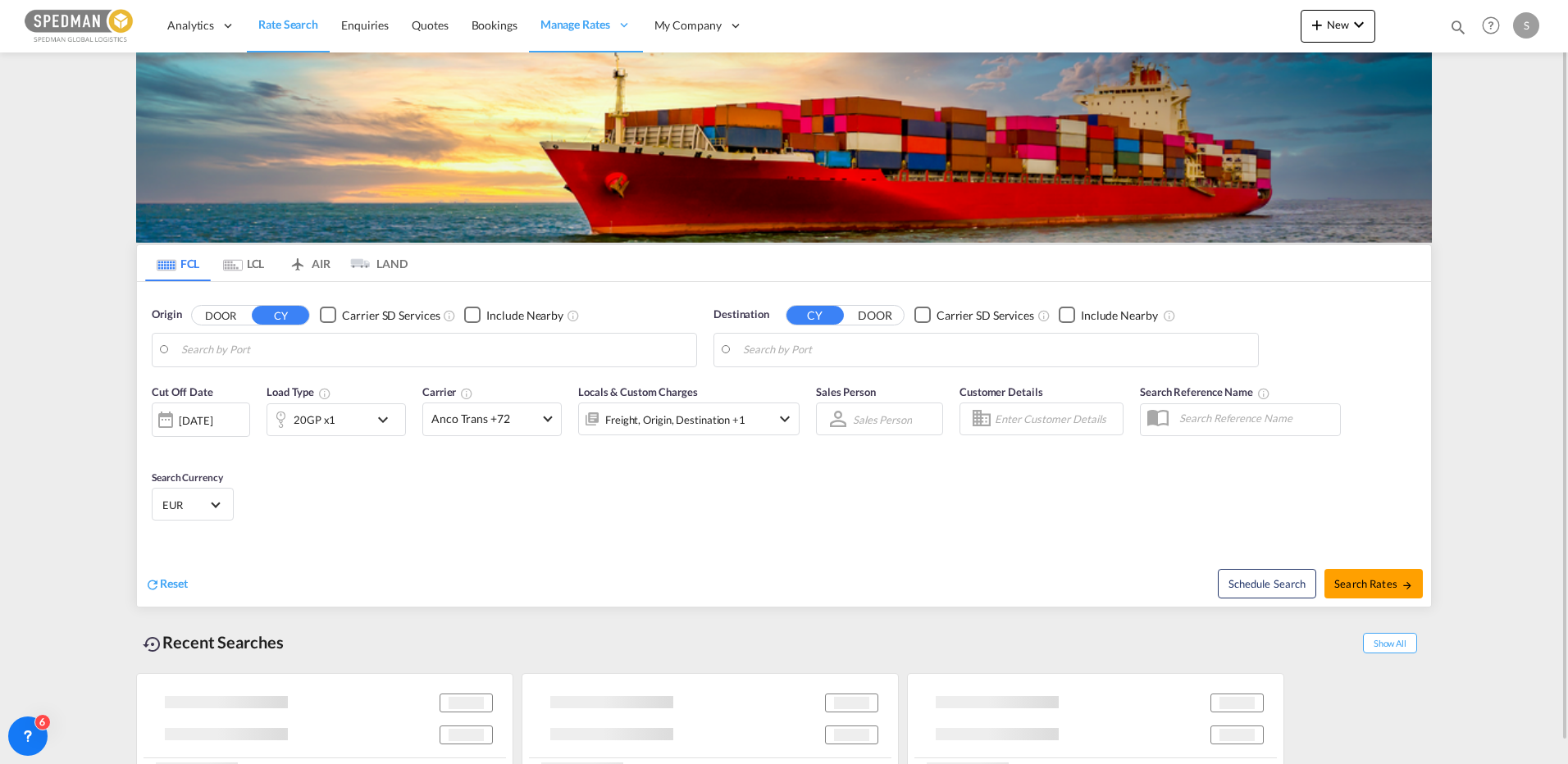
type input "[GEOGRAPHIC_DATA], [GEOGRAPHIC_DATA]"
type input "[GEOGRAPHIC_DATA], TRIST"
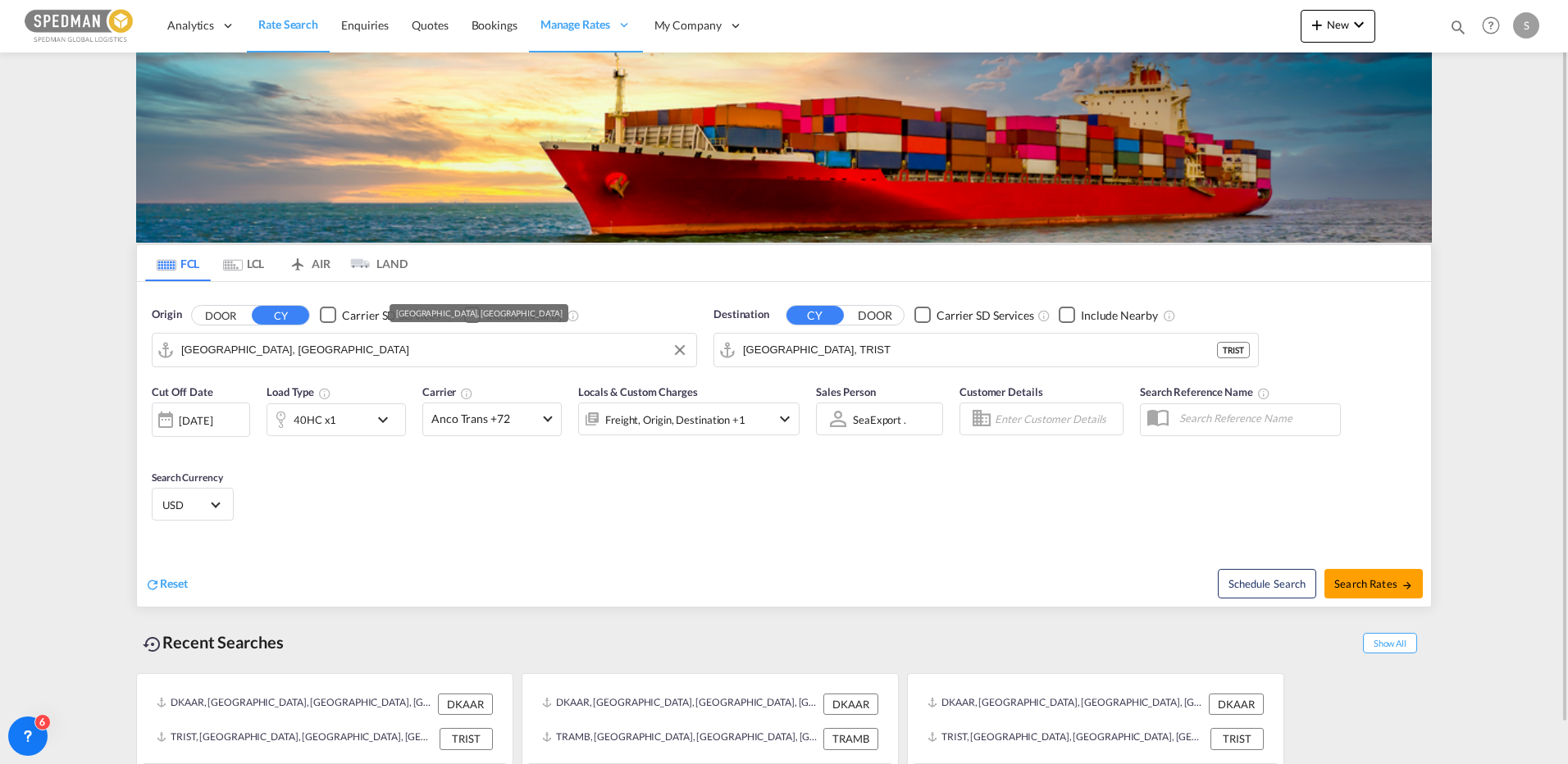
click at [268, 361] on input "[GEOGRAPHIC_DATA], [GEOGRAPHIC_DATA]" at bounding box center [434, 350] width 507 height 25
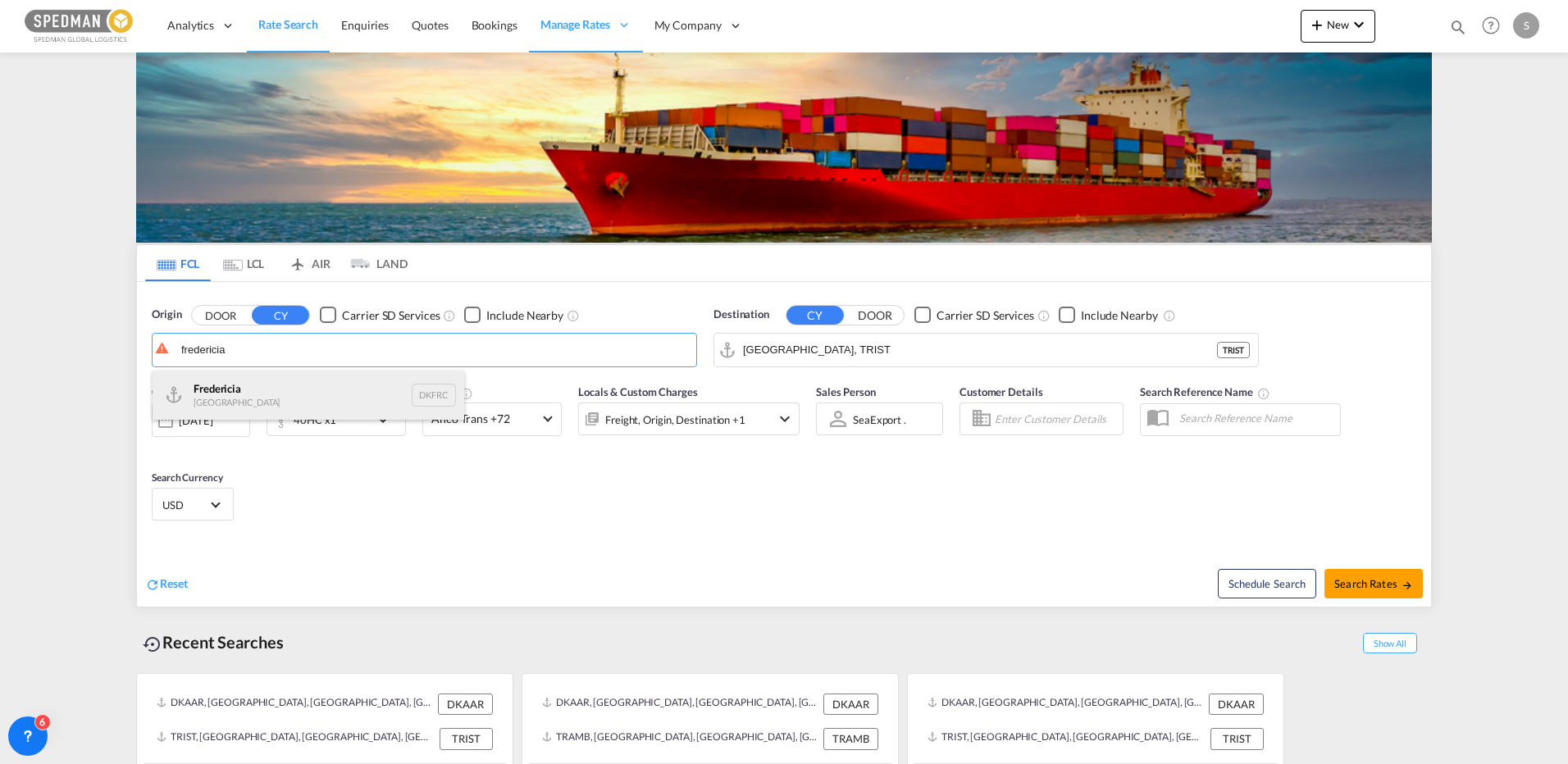
click at [264, 386] on div "Fredericia [GEOGRAPHIC_DATA] DKFRC" at bounding box center [308, 395] width 312 height 49
type input "[GEOGRAPHIC_DATA], DKFRC"
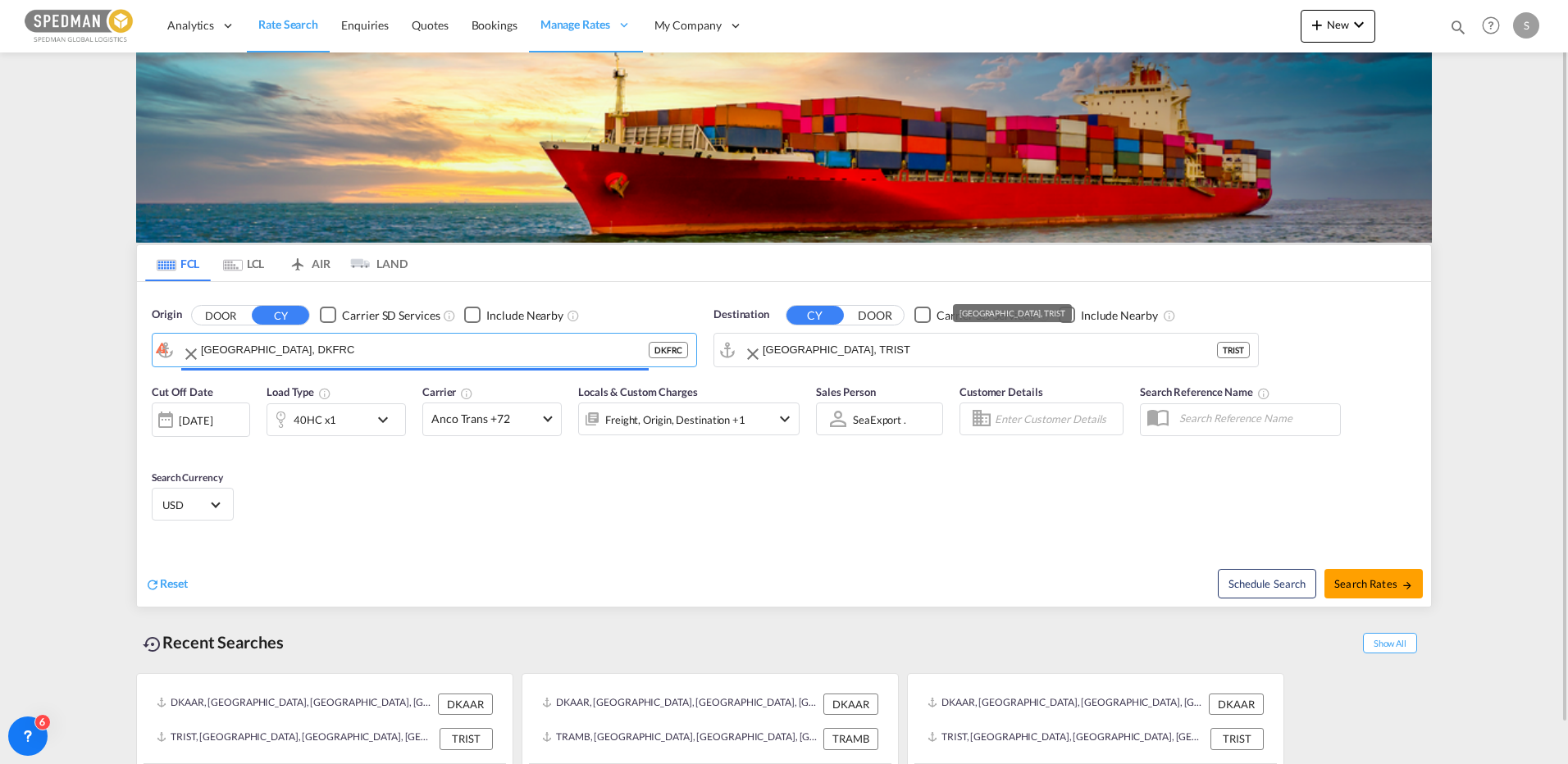
drag, startPoint x: 852, startPoint y: 349, endPoint x: 667, endPoint y: 349, distance: 185.0
click at [667, 349] on div "Origin DOOR CY Carrier SD Services Include Nearby [GEOGRAPHIC_DATA], DKFRC DKFR…" at bounding box center [784, 328] width 1295 height 93
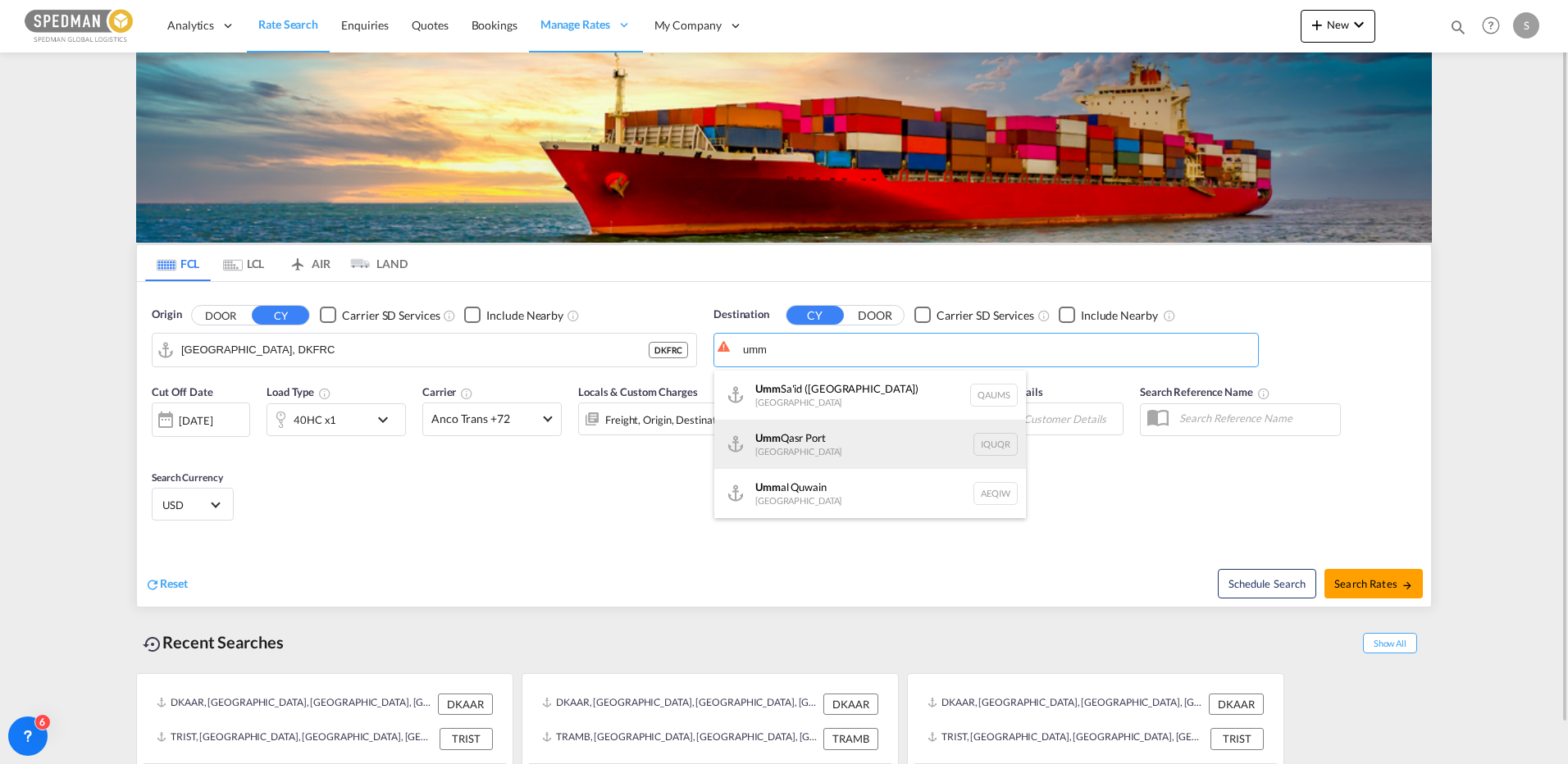
click at [836, 453] on div "Umm Qasr [GEOGRAPHIC_DATA] [GEOGRAPHIC_DATA]" at bounding box center [870, 444] width 312 height 49
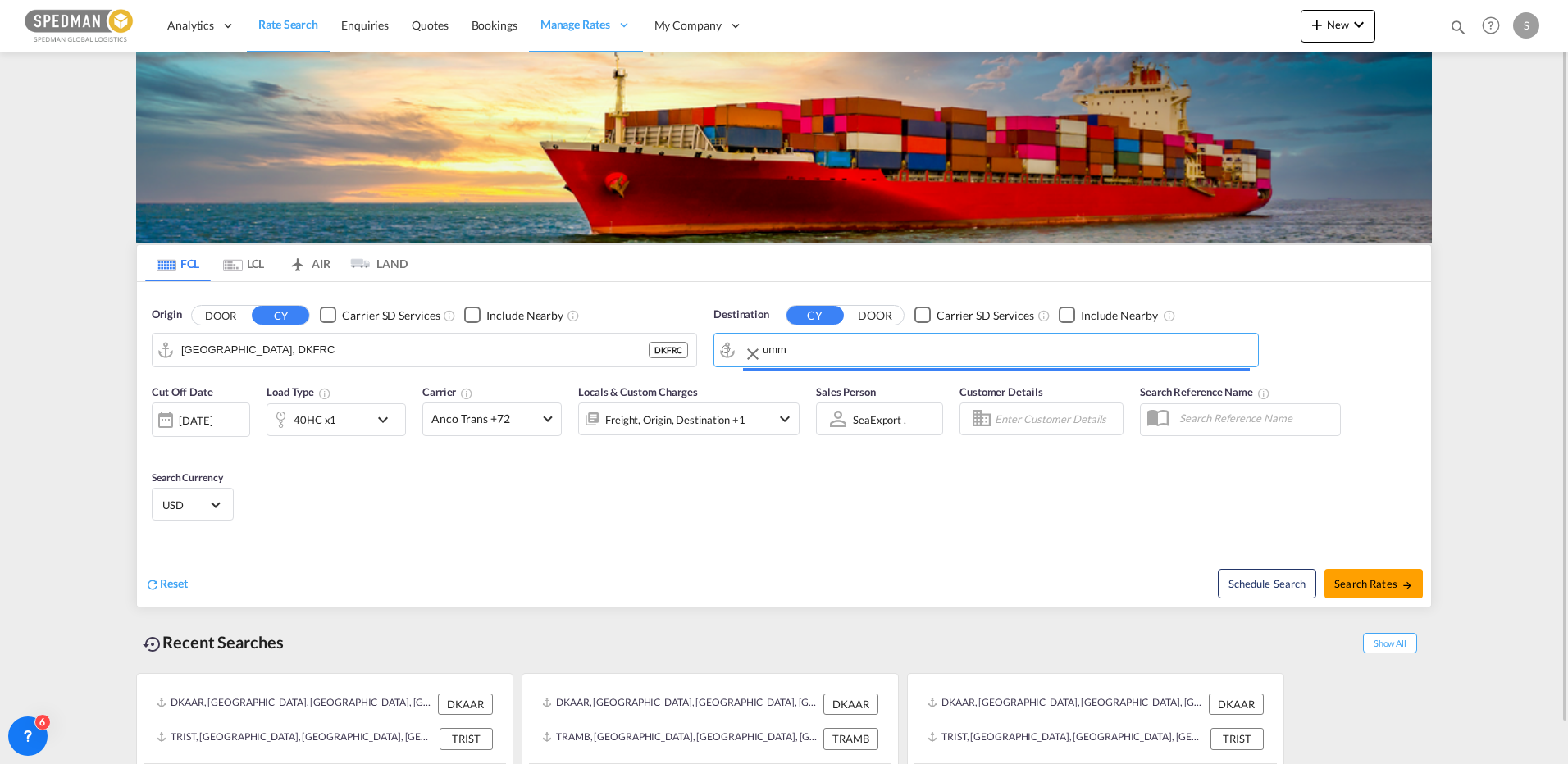
type input "[GEOGRAPHIC_DATA], [GEOGRAPHIC_DATA]"
click at [358, 422] on div "40HC x1" at bounding box center [318, 420] width 102 height 33
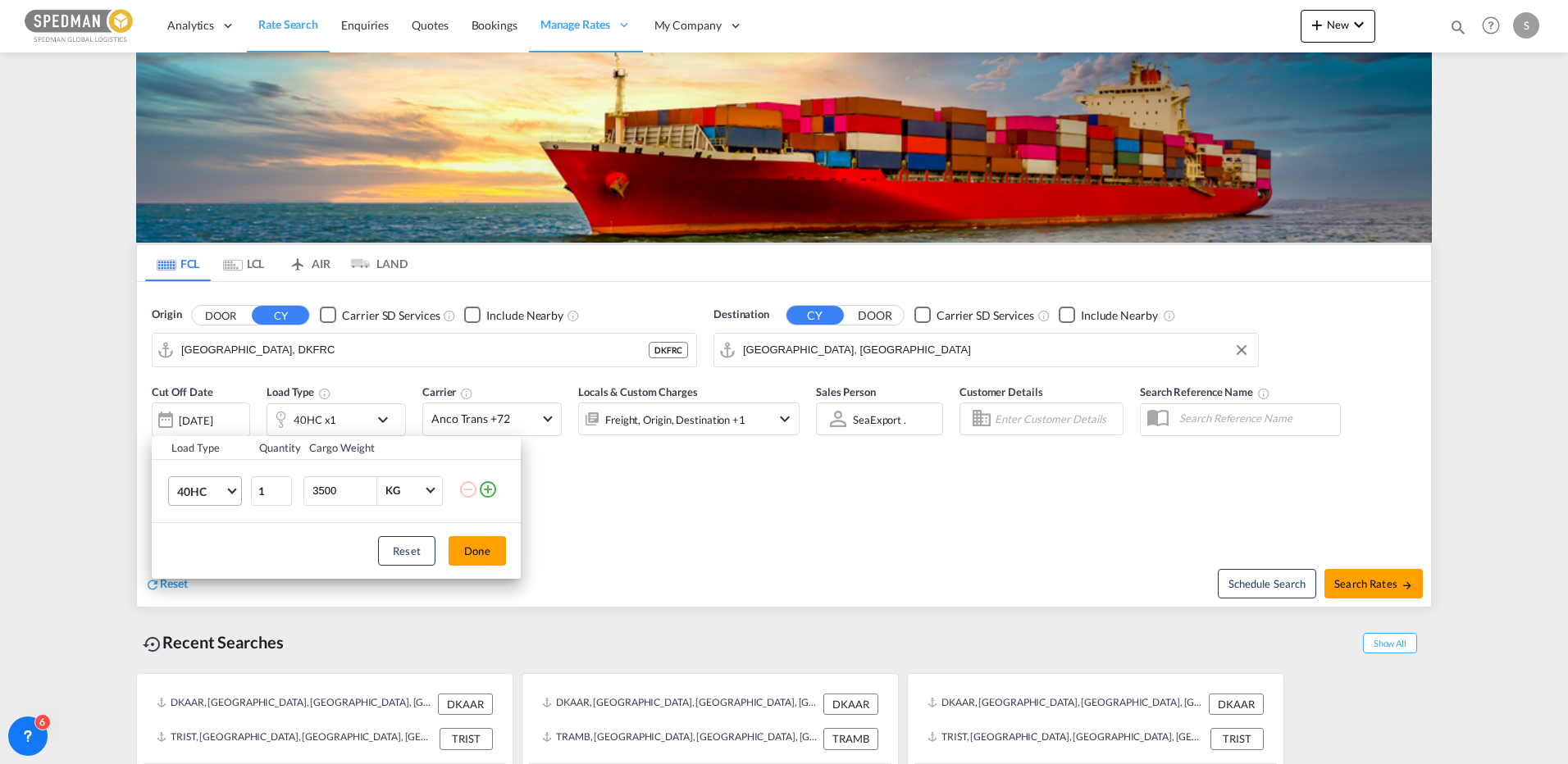
click at [191, 484] on span "40HC" at bounding box center [201, 492] width 48 height 16
click at [200, 414] on div "20GP" at bounding box center [192, 412] width 29 height 16
click at [480, 565] on button "Done" at bounding box center [478, 550] width 58 height 30
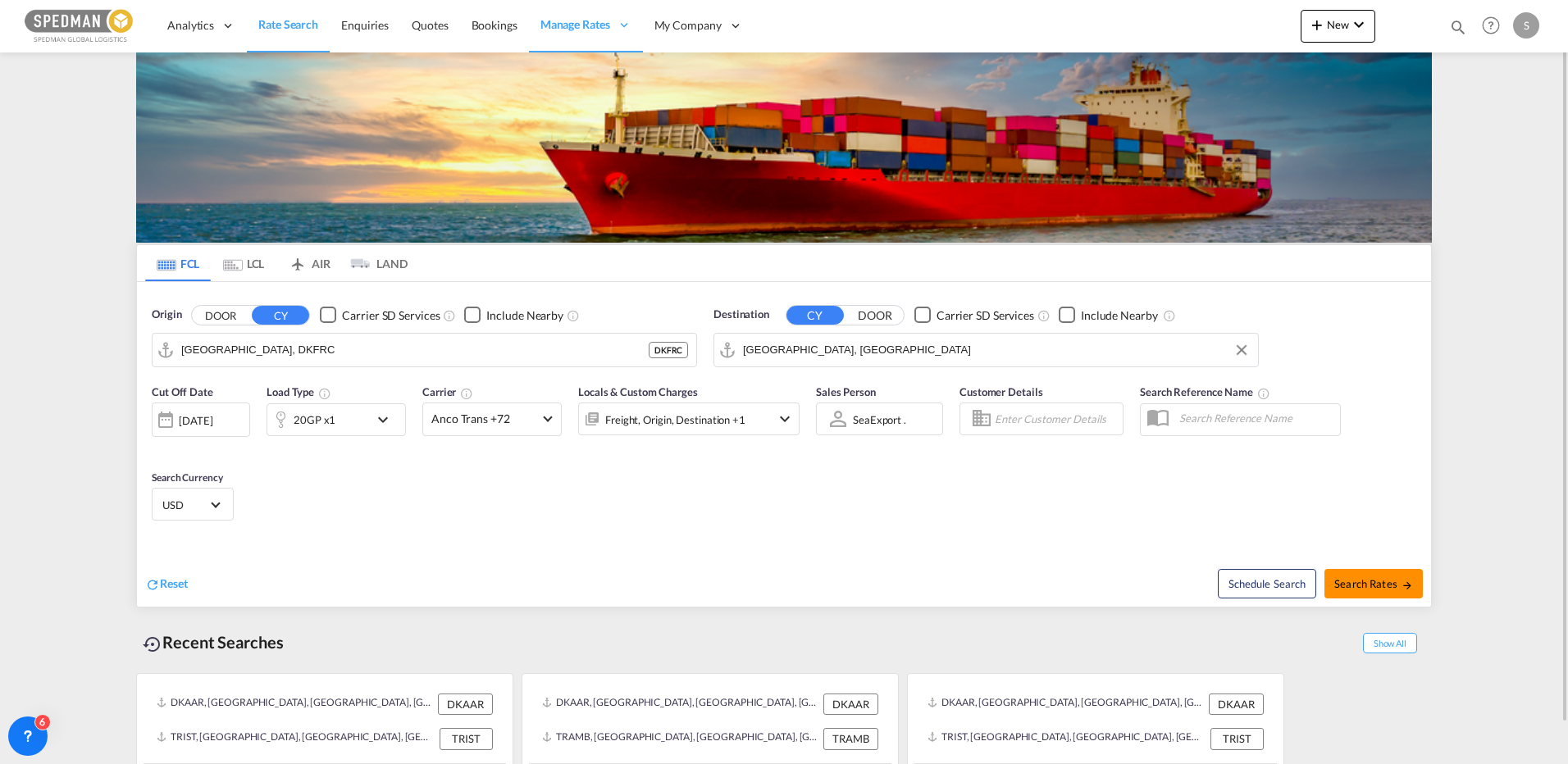
click at [1345, 585] on span "Search Rates" at bounding box center [1373, 584] width 79 height 13
type input "DKFRC to IQUQR / [DATE]"
